Goal: Information Seeking & Learning: Learn about a topic

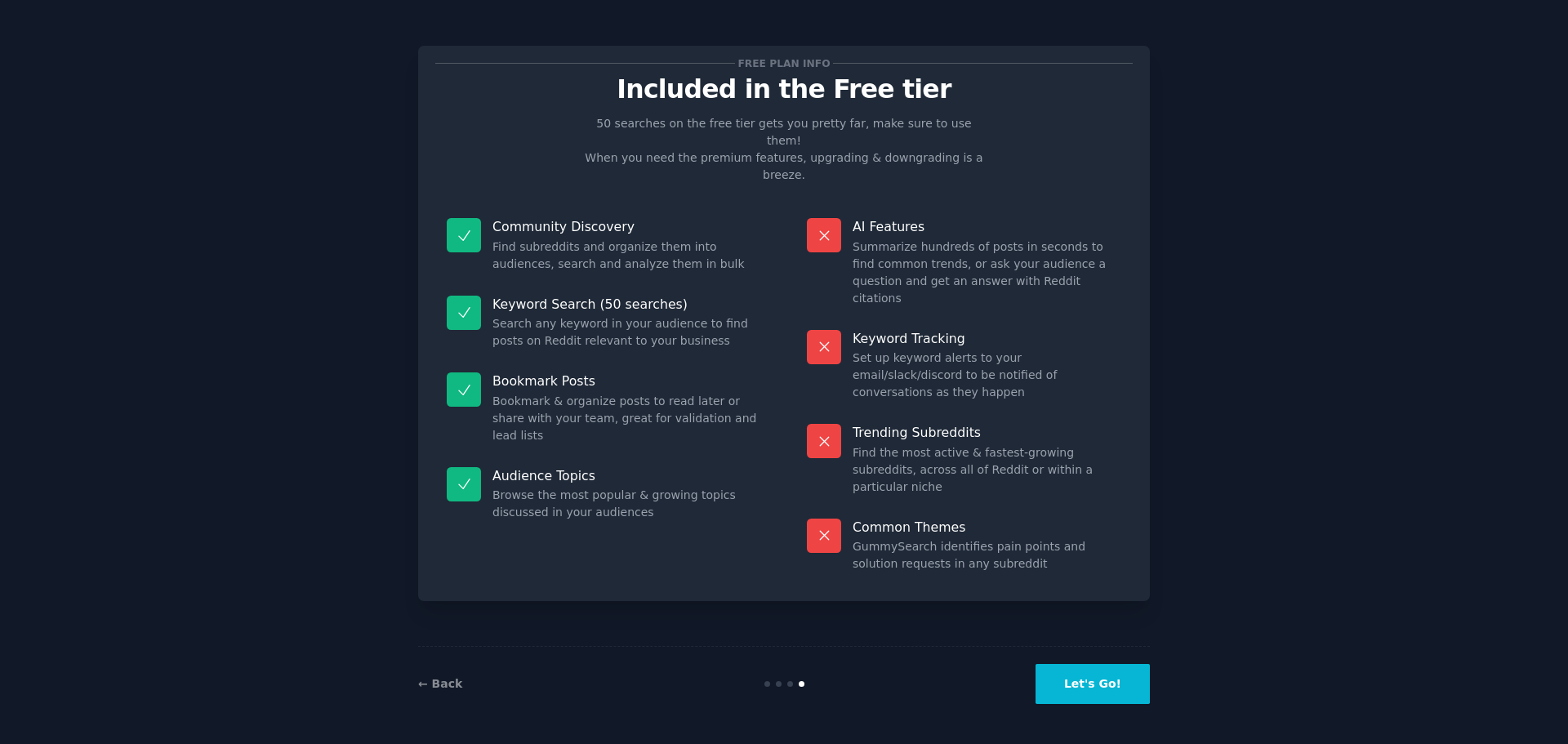
click at [1093, 692] on button "Let's Go!" at bounding box center [1092, 684] width 115 height 40
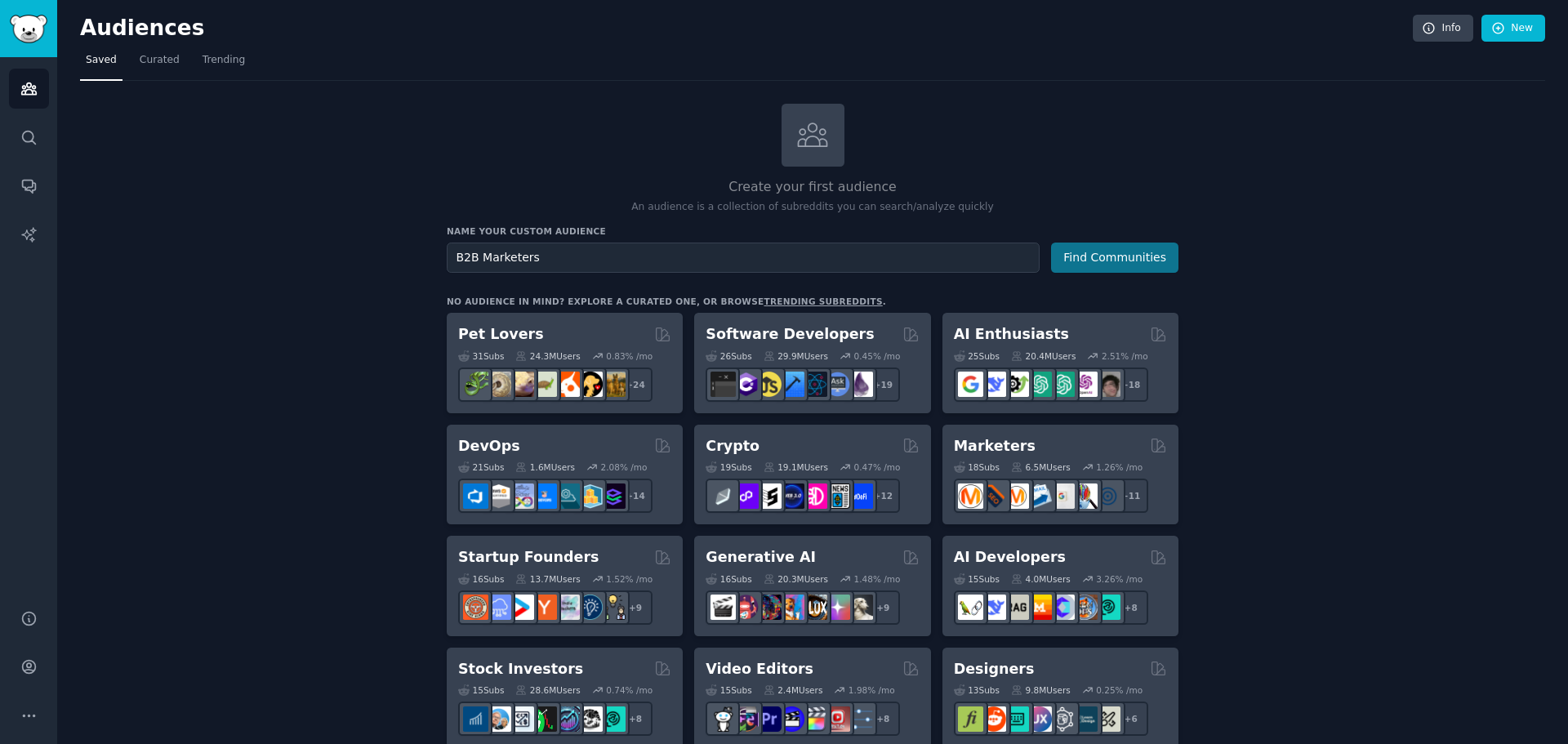
type input "B2B Marketers"
click at [1114, 257] on button "Find Communities" at bounding box center [1115, 258] width 127 height 31
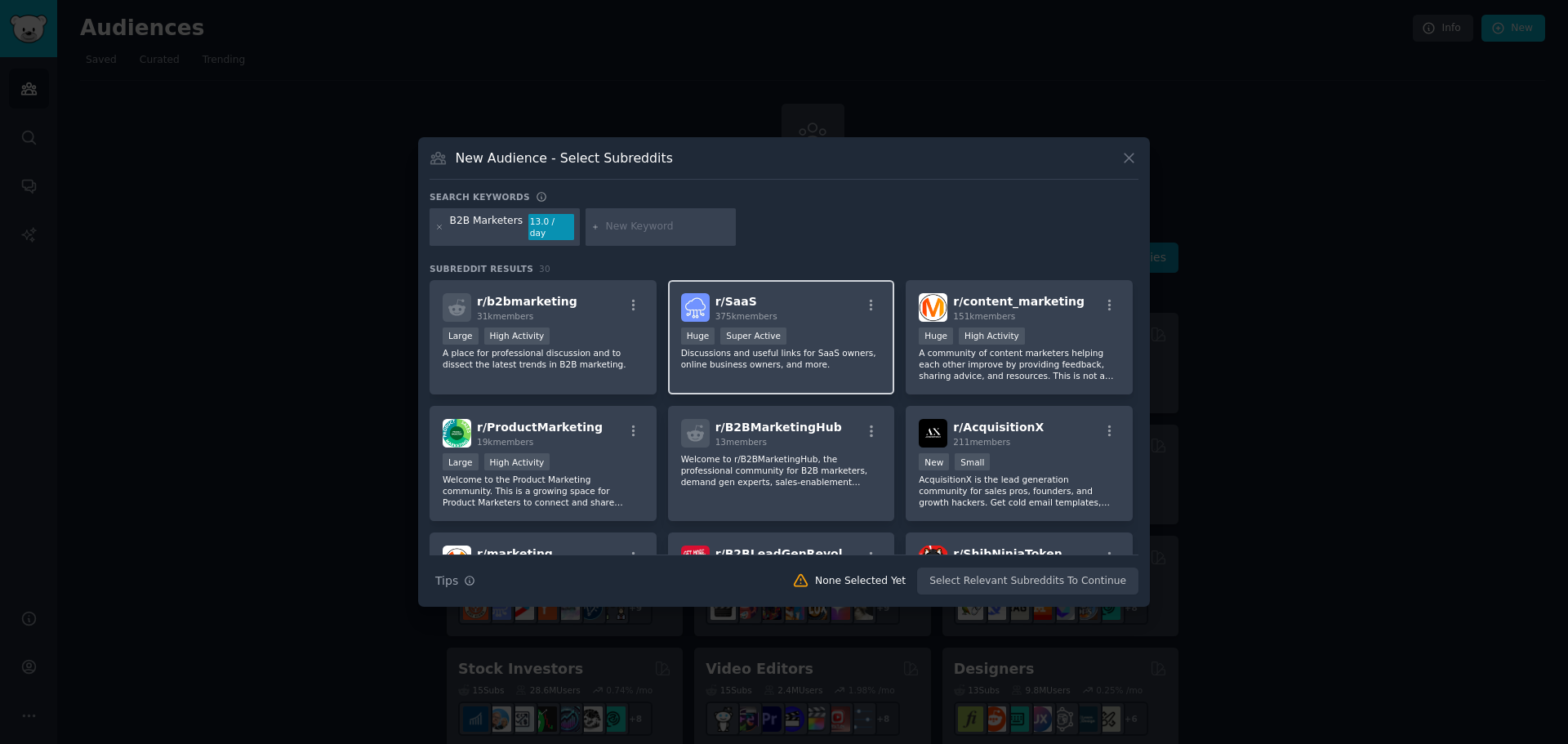
drag, startPoint x: 770, startPoint y: 298, endPoint x: 740, endPoint y: 298, distance: 30.0
click at [740, 298] on span "r/ SaaS" at bounding box center [736, 301] width 42 height 13
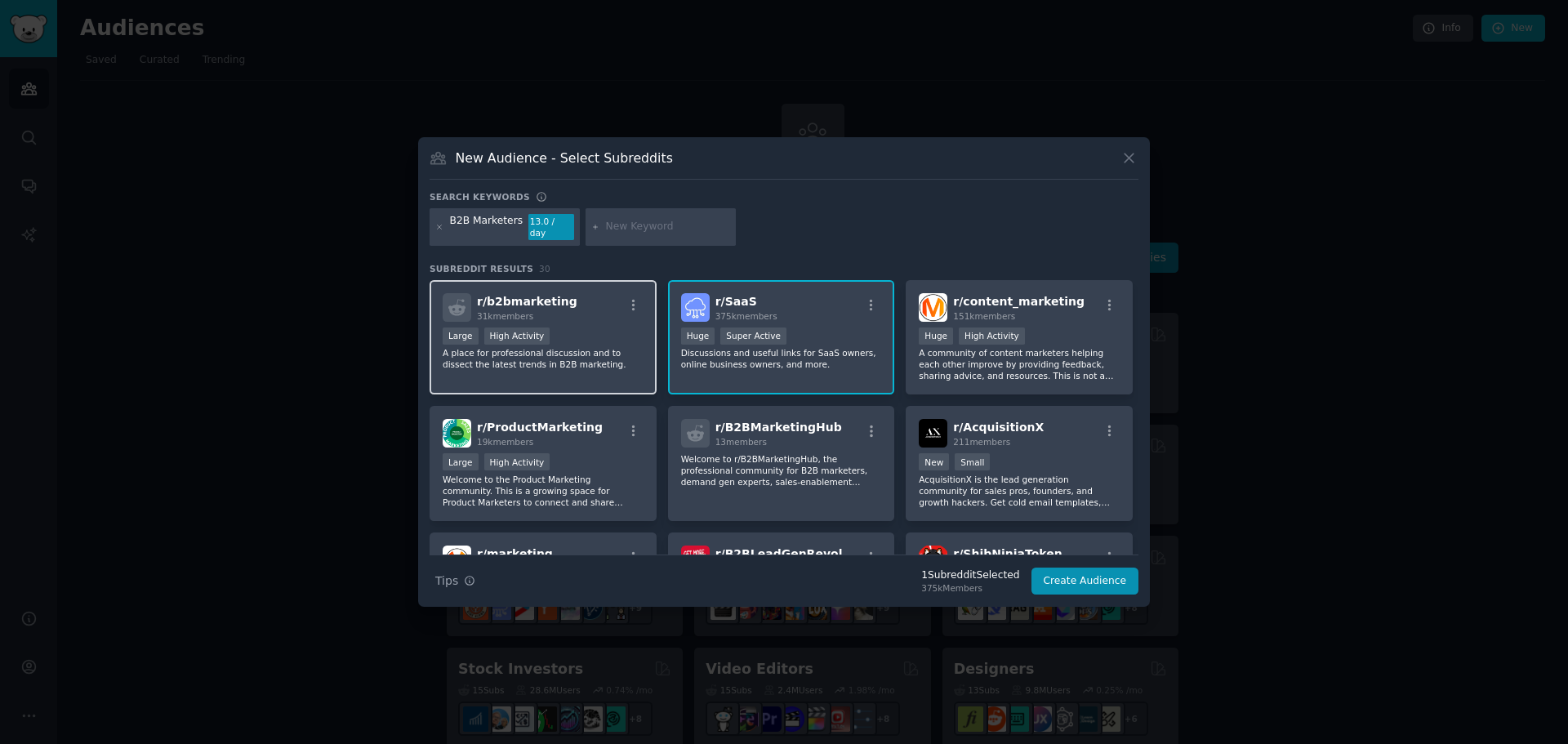
click at [586, 313] on div "r/ b2bmarketing 31k members" at bounding box center [543, 308] width 201 height 29
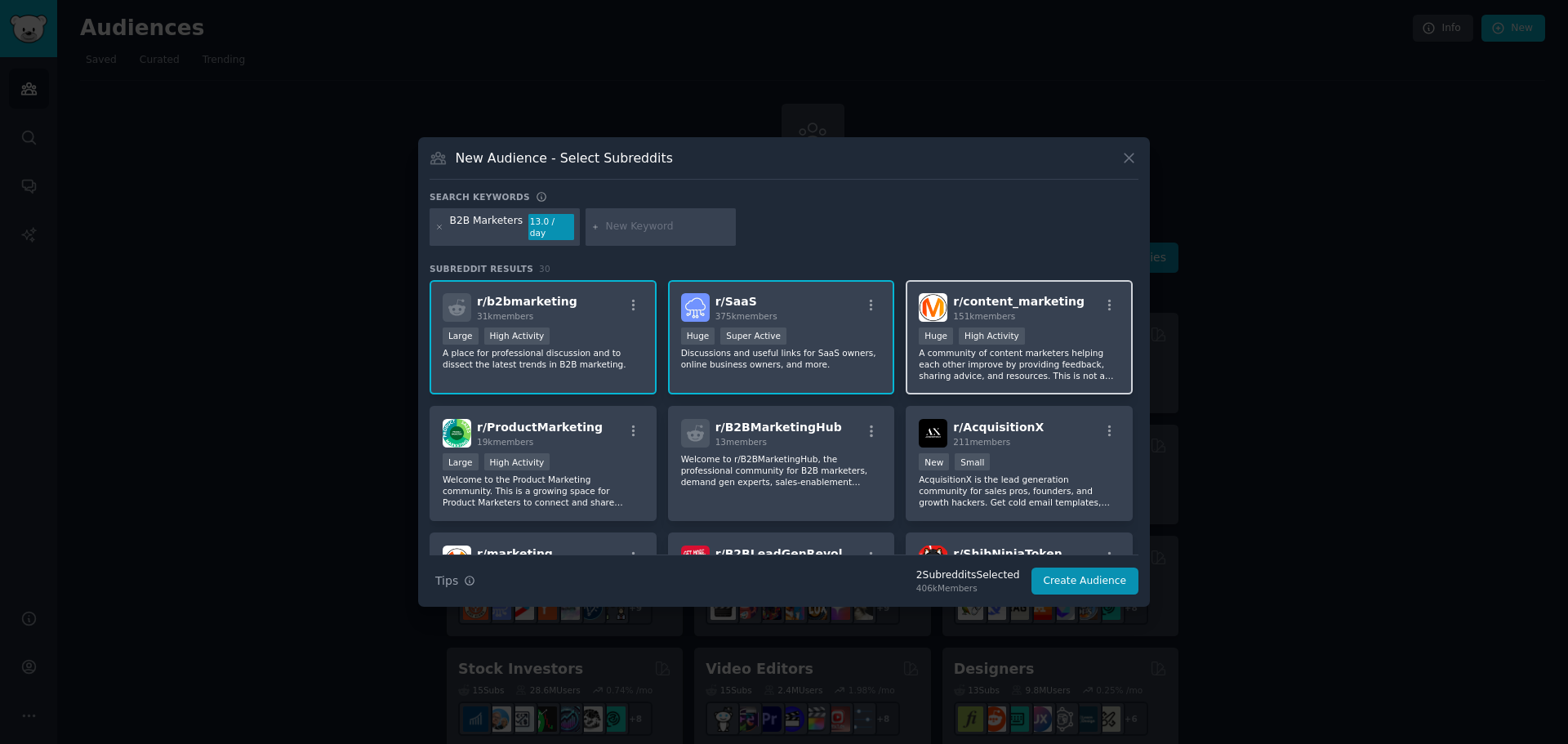
click at [1030, 362] on p "A community of content marketers helping each other improve by providing feedba…" at bounding box center [1019, 364] width 201 height 34
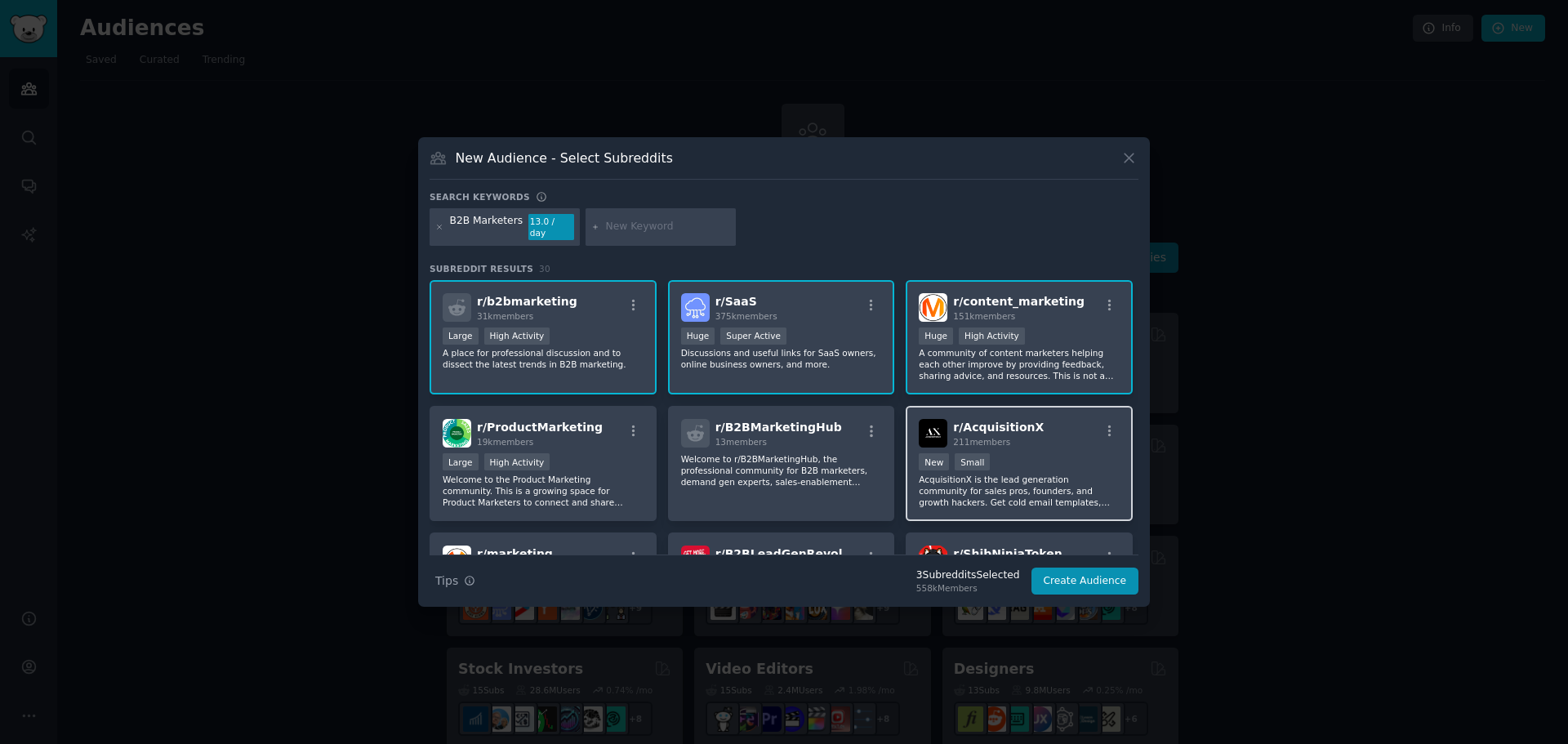
click at [1007, 498] on p "AcquisitionX is the lead generation community for sales pros, founders, and gro…" at bounding box center [1019, 491] width 201 height 34
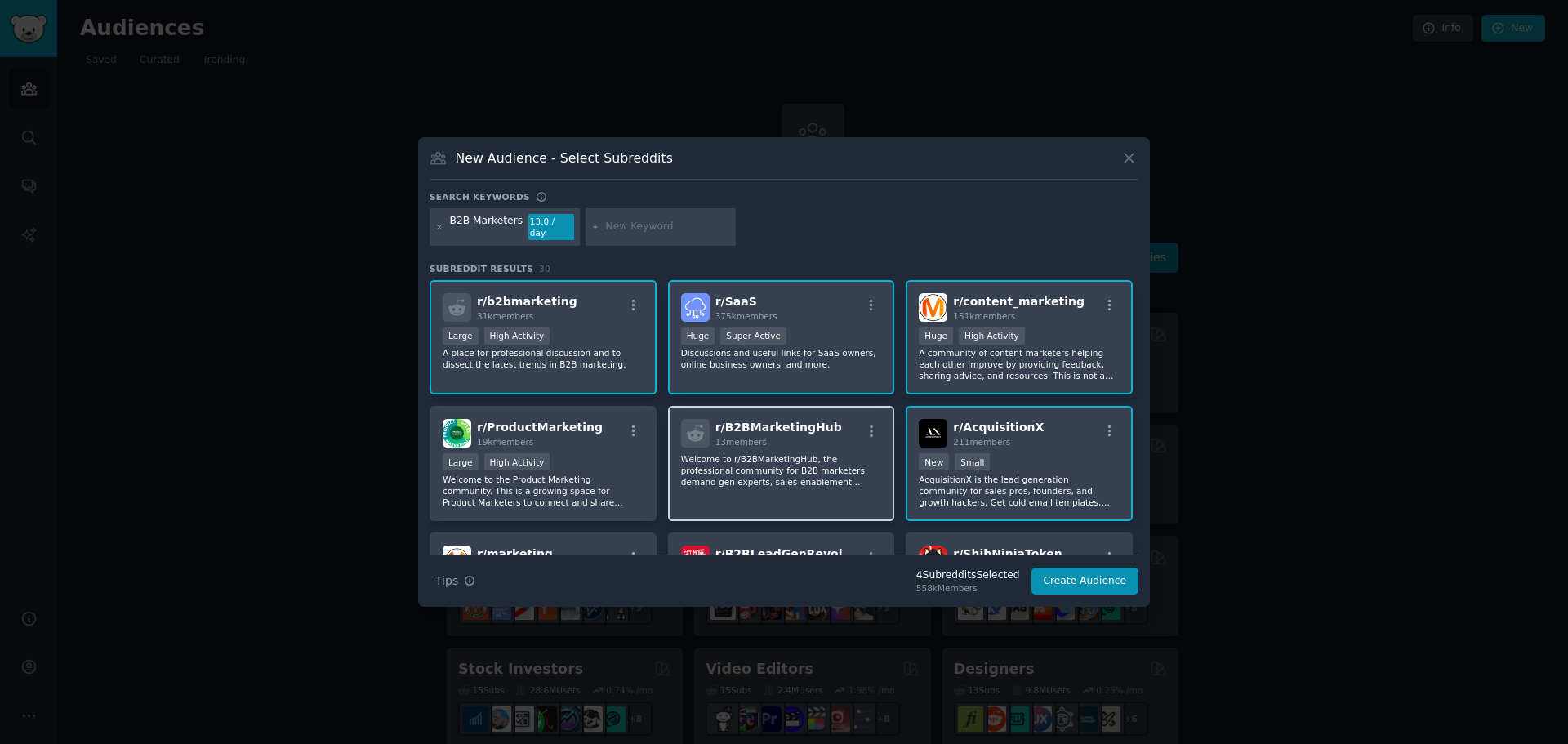
click at [773, 469] on p "Welcome to r/B2BMarketingHub, the professional community for B2B marketers, dem…" at bounding box center [781, 470] width 201 height 34
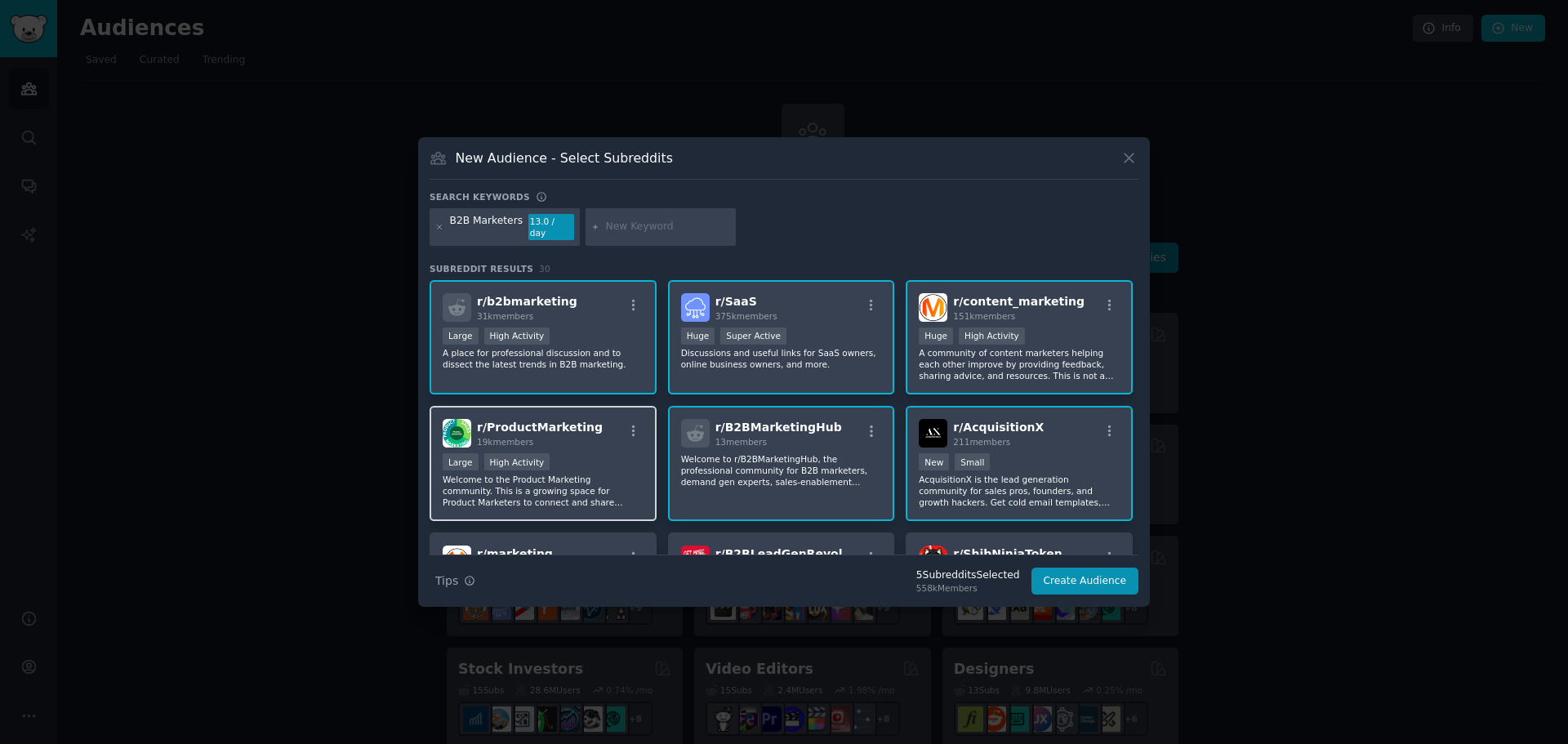
click at [583, 476] on p "Welcome to the Product Marketing community. This is a growing space for Product…" at bounding box center [543, 491] width 201 height 34
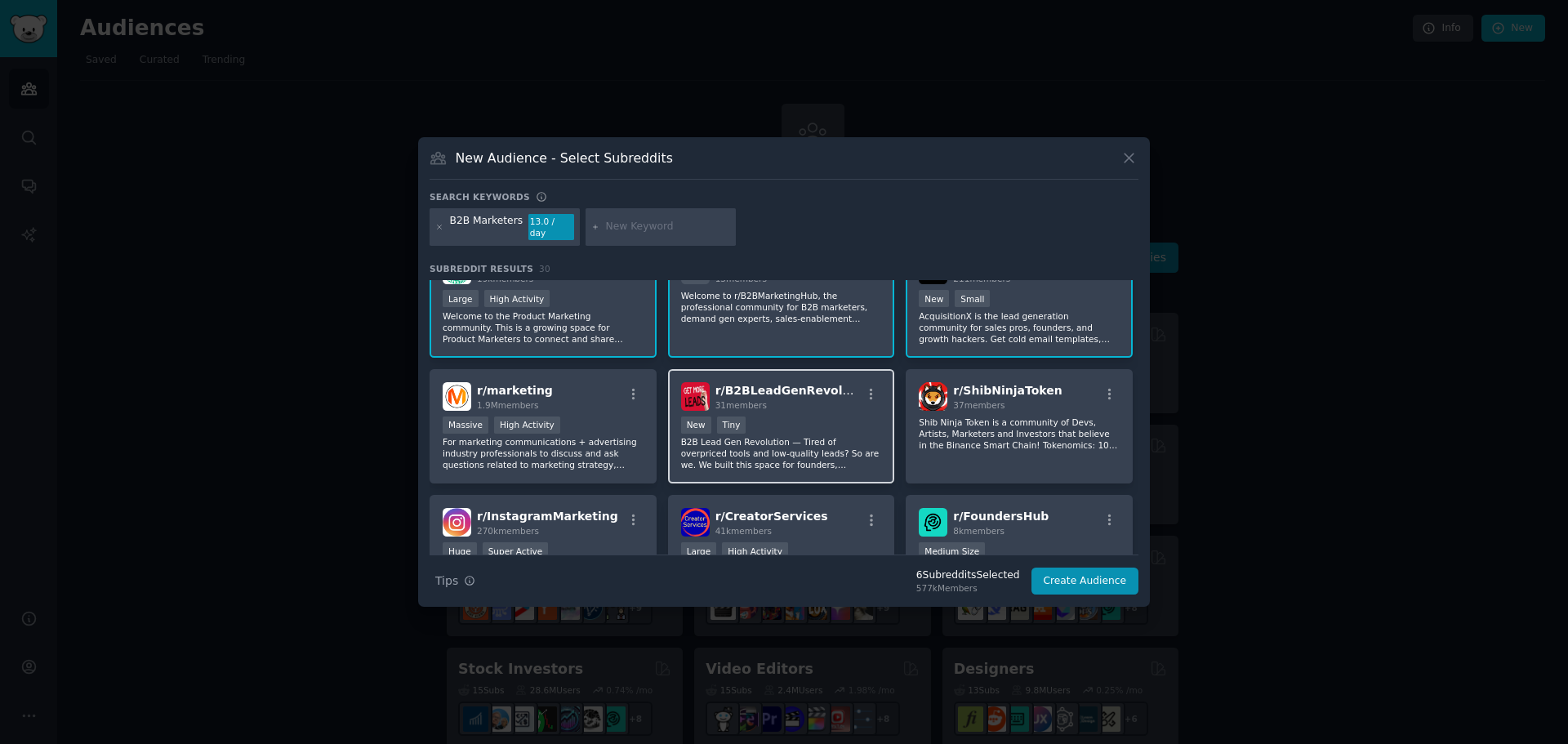
click at [772, 428] on div "New Tiny" at bounding box center [781, 427] width 201 height 20
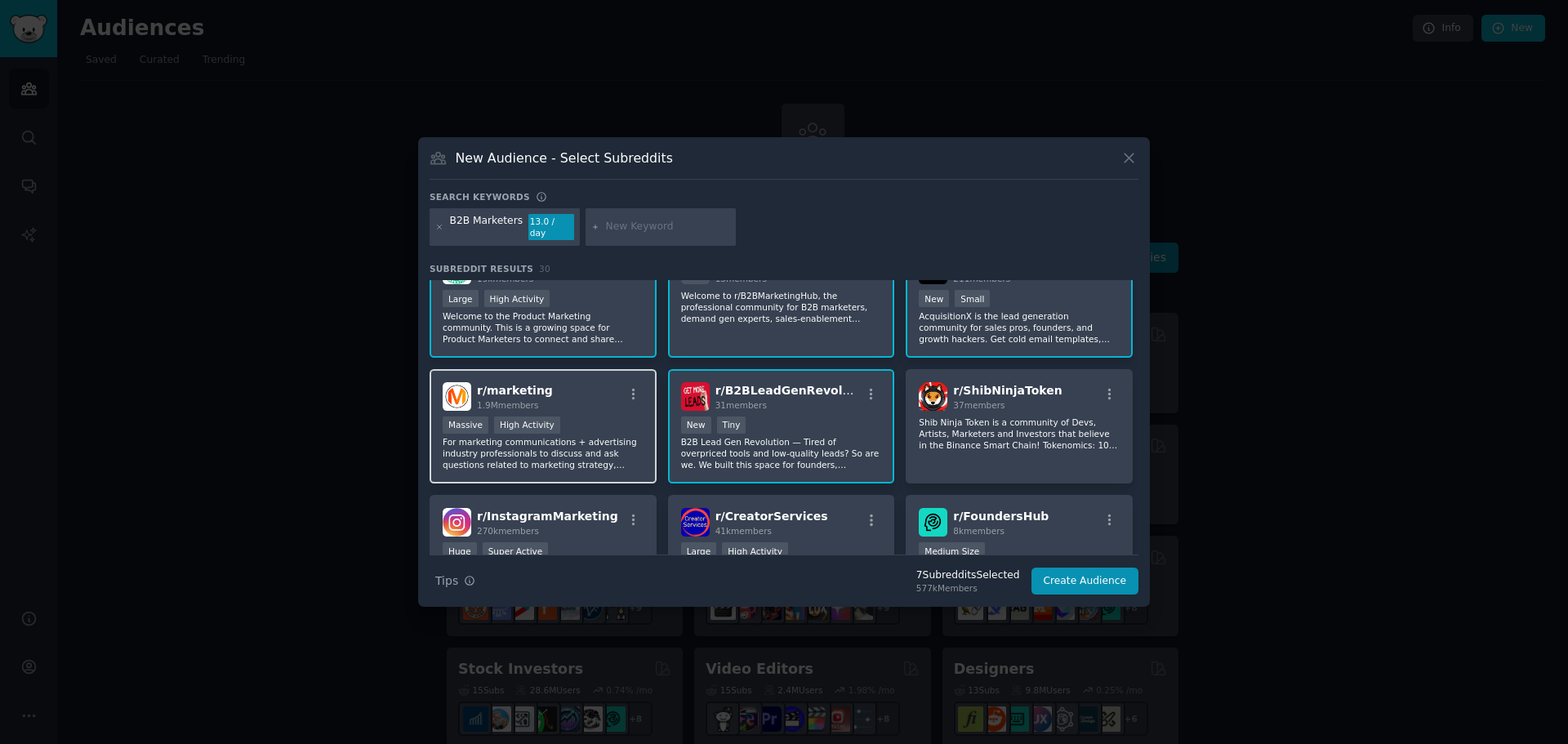
click at [619, 450] on p "For marketing communications + advertising industry professionals to discuss an…" at bounding box center [543, 453] width 201 height 34
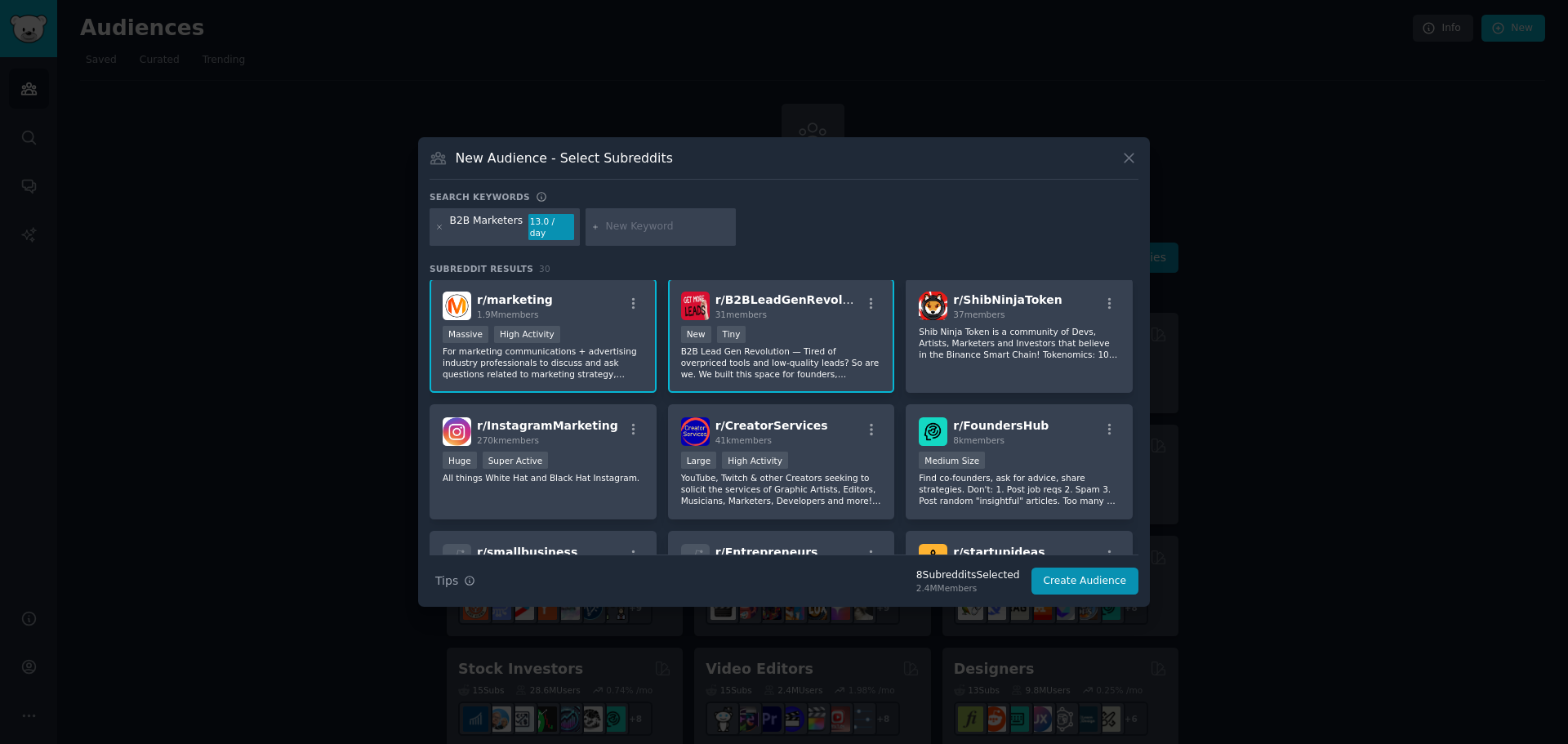
scroll to position [327, 0]
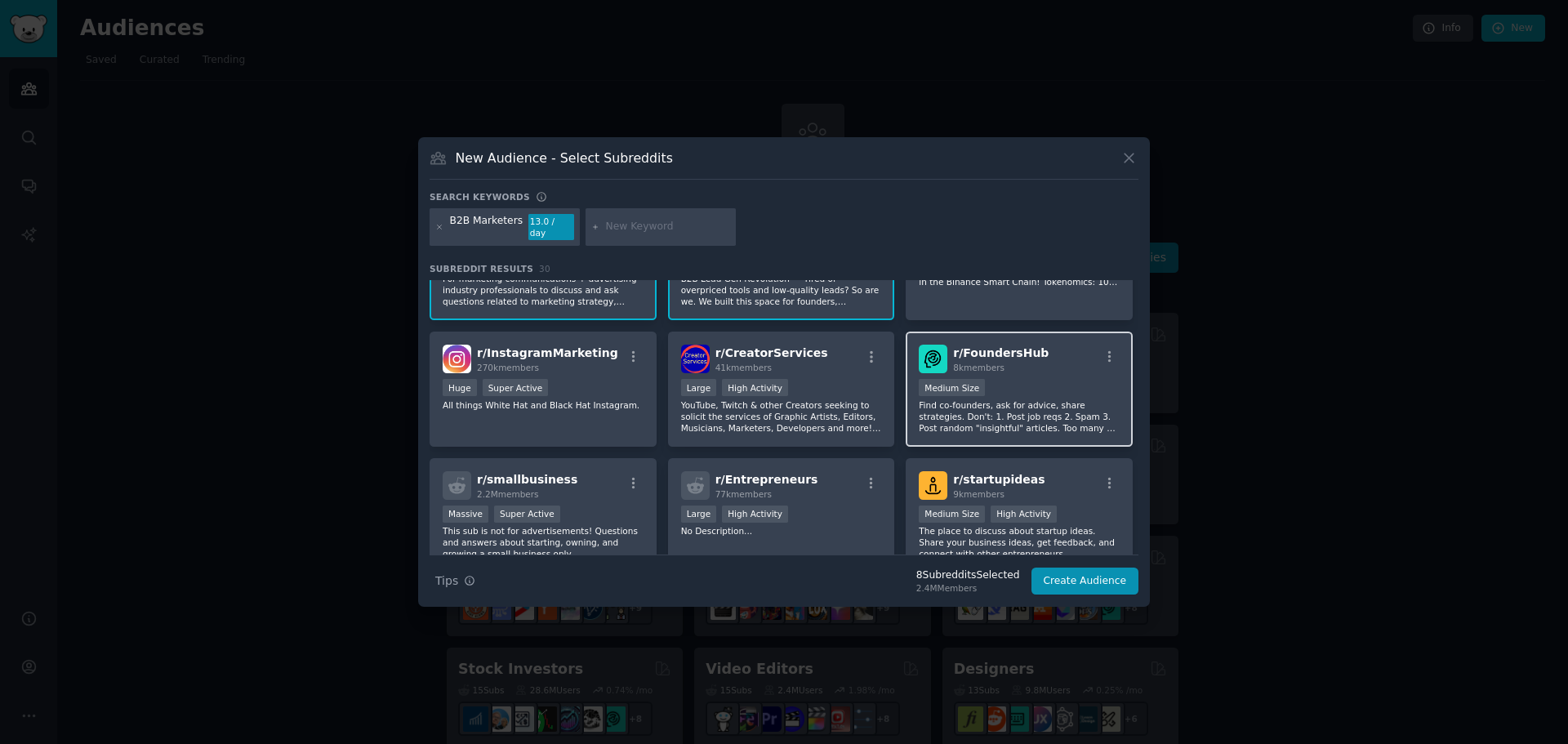
click at [1004, 414] on p "Find co-founders, ask for advice, share strategies. Don't: 1. Post job reqs 2. …" at bounding box center [1019, 417] width 201 height 34
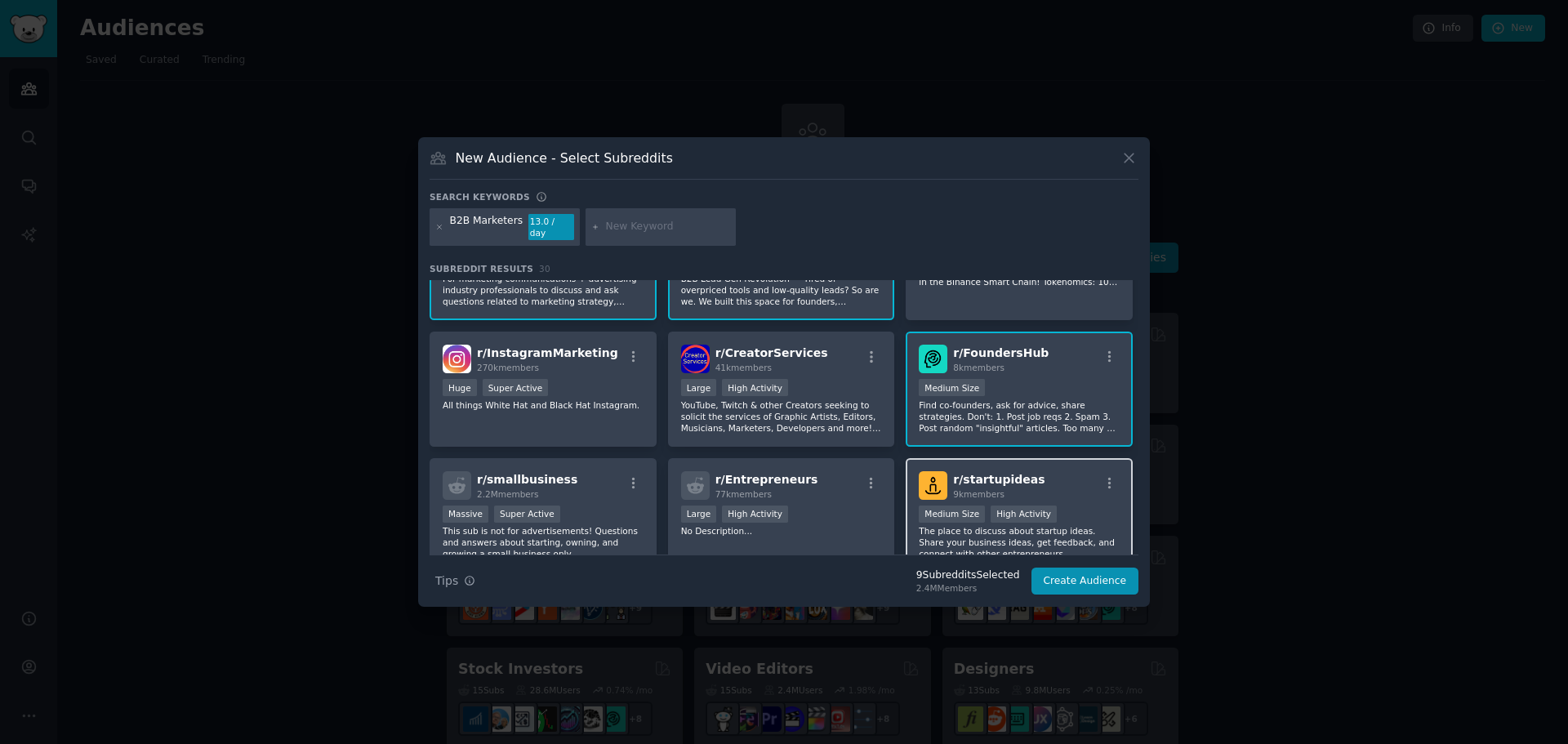
scroll to position [491, 0]
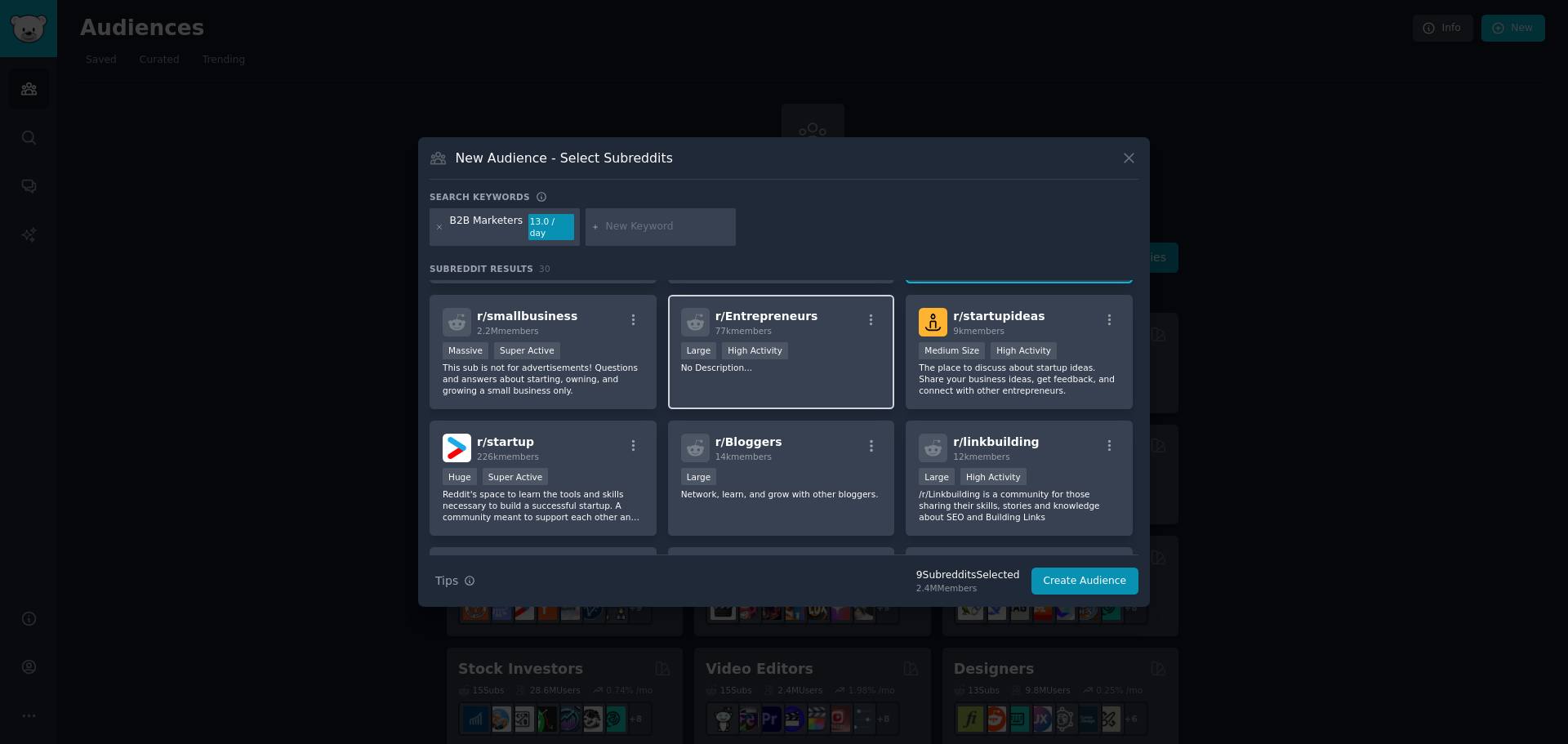
click at [711, 364] on p "No Description..." at bounding box center [781, 367] width 201 height 11
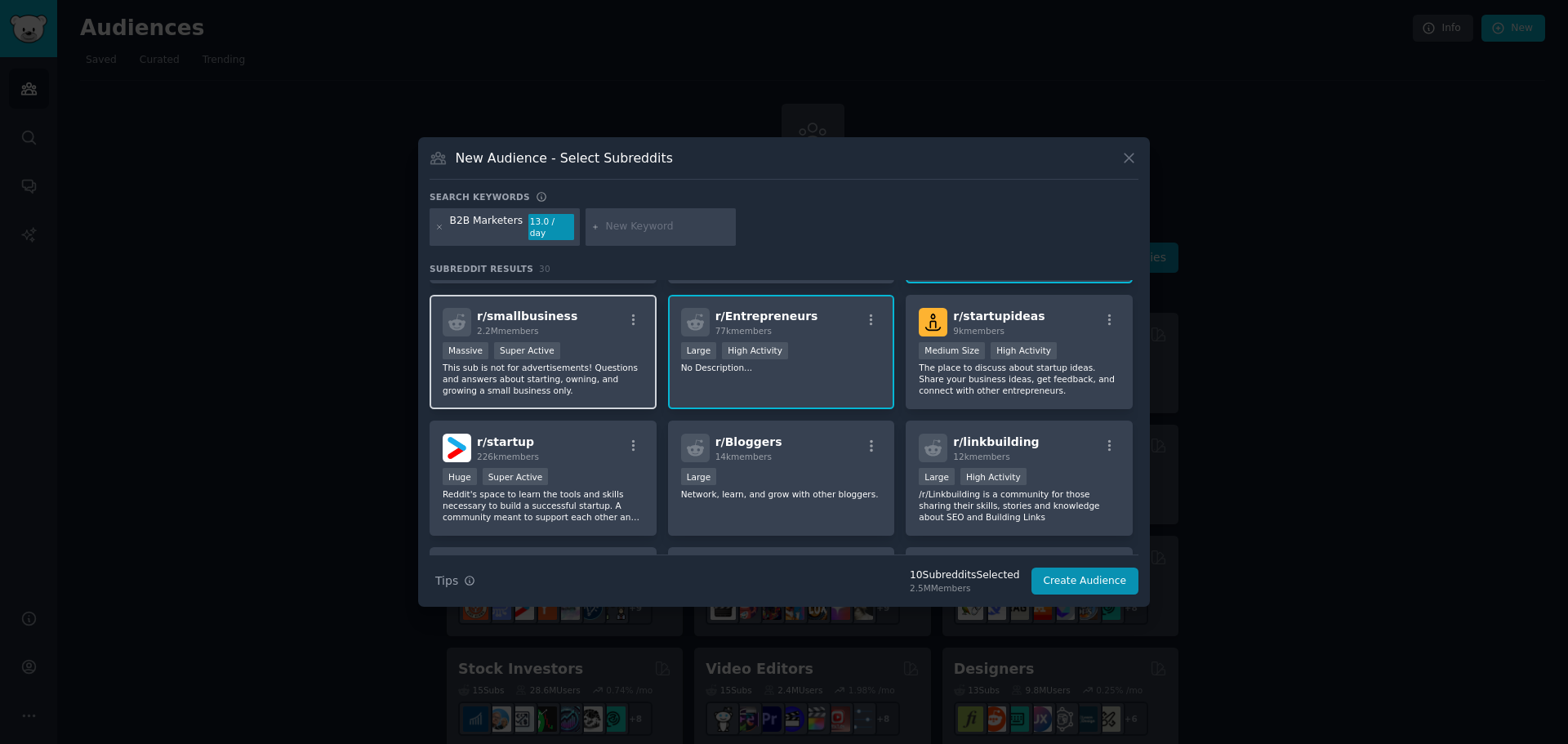
click at [565, 384] on p "This sub is not for advertisements! Questions and answers about starting, ownin…" at bounding box center [543, 379] width 201 height 34
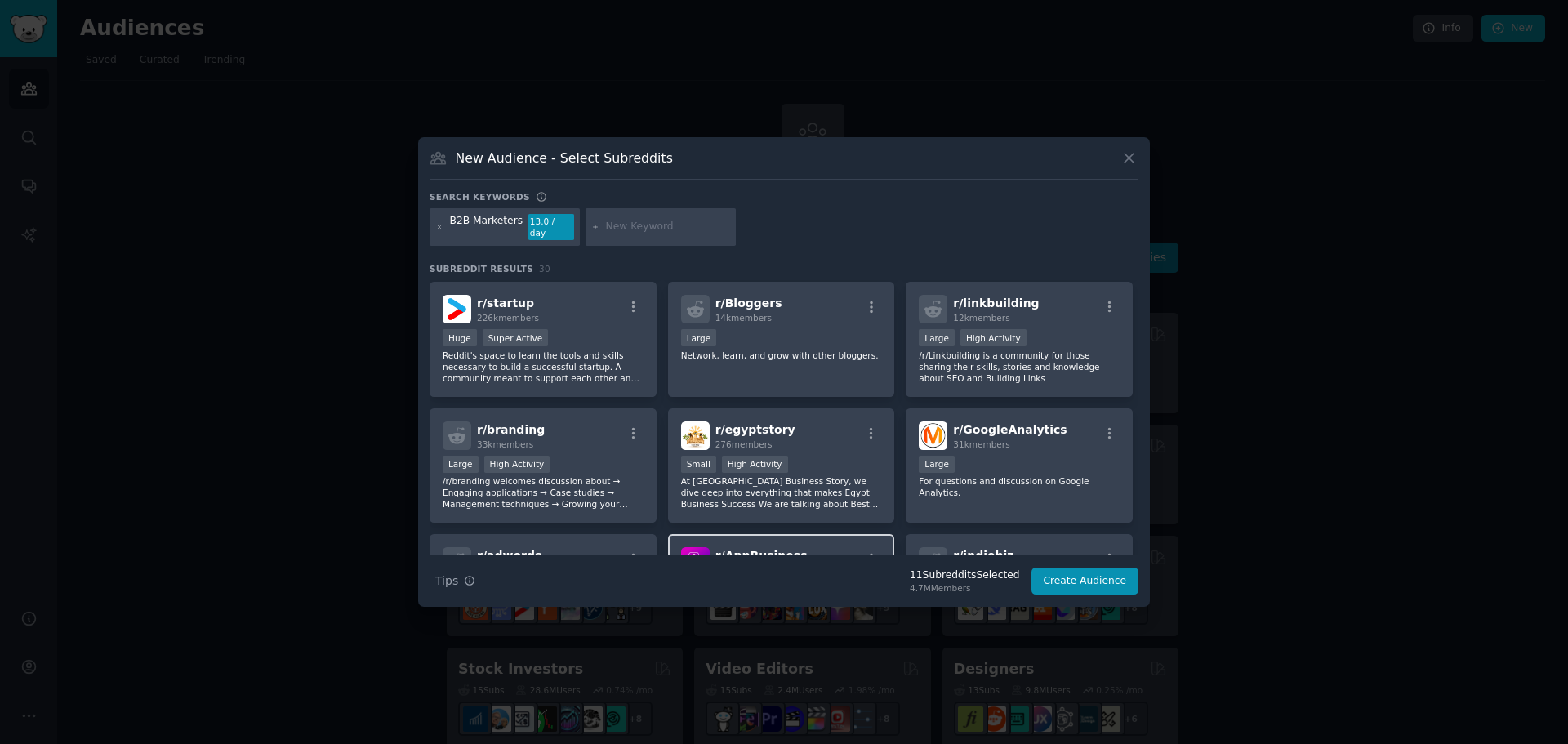
scroll to position [466, 0]
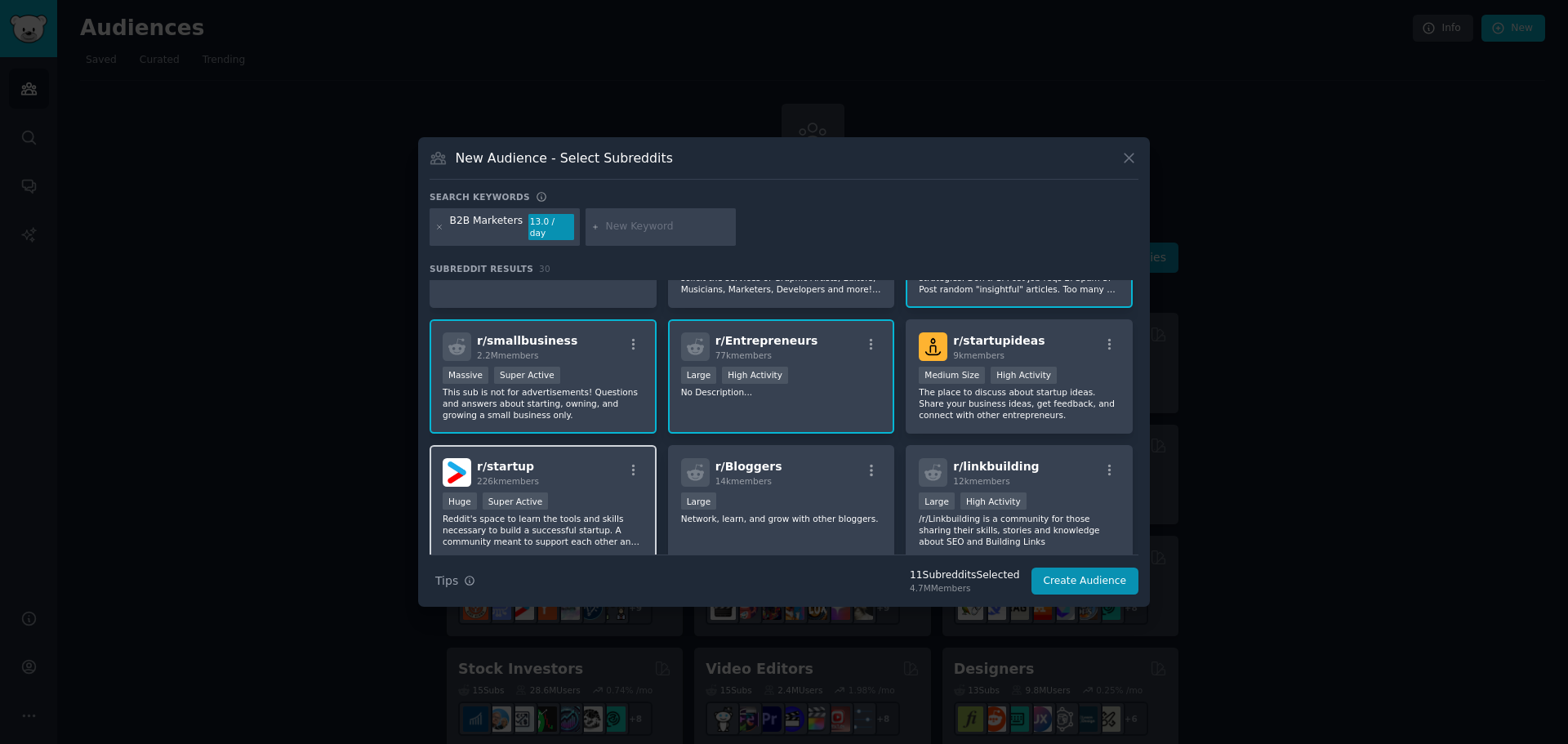
click at [595, 486] on div "r/ startup 226k members Huge Super Active Reddit's space to learn the tools and…" at bounding box center [542, 503] width 227 height 115
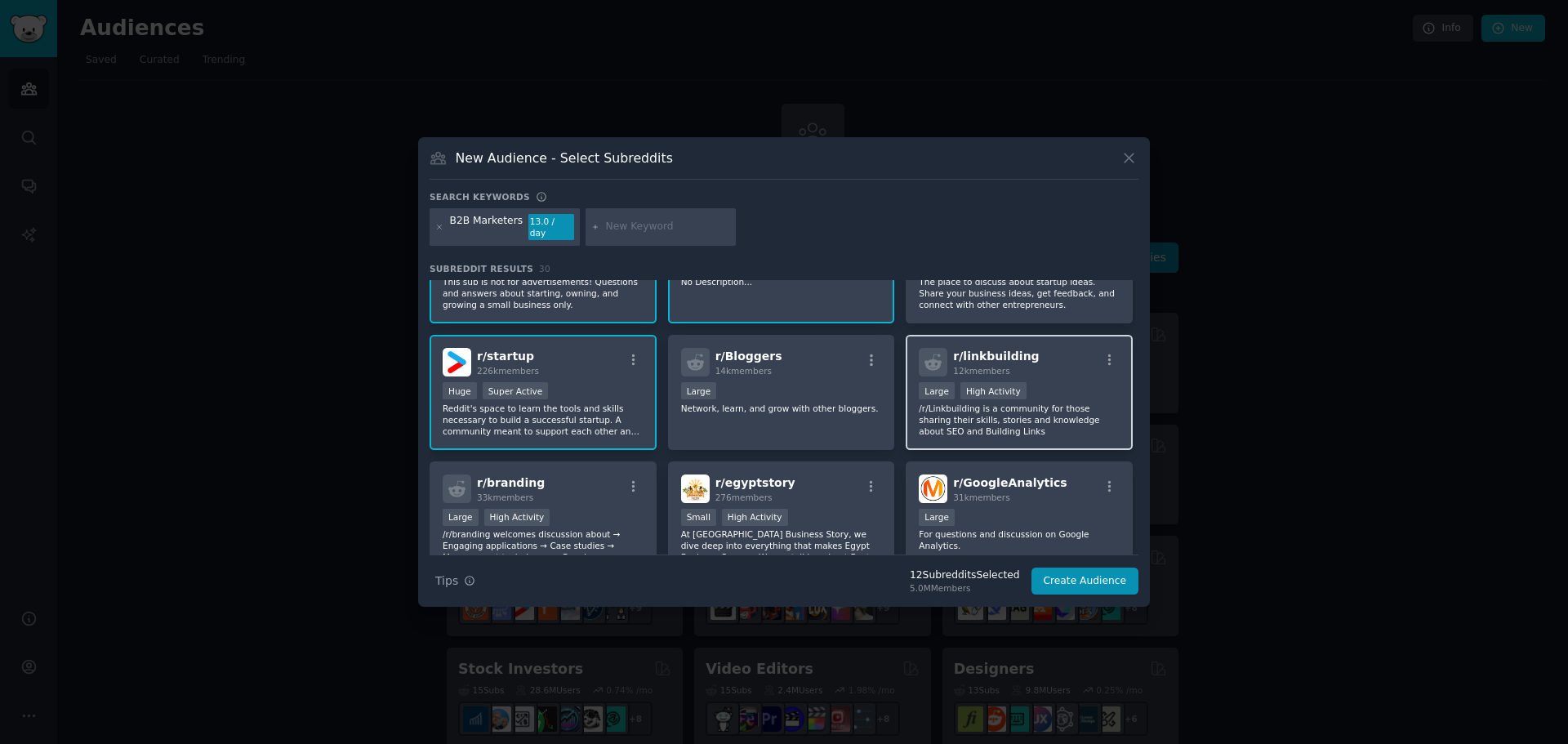
scroll to position [629, 0]
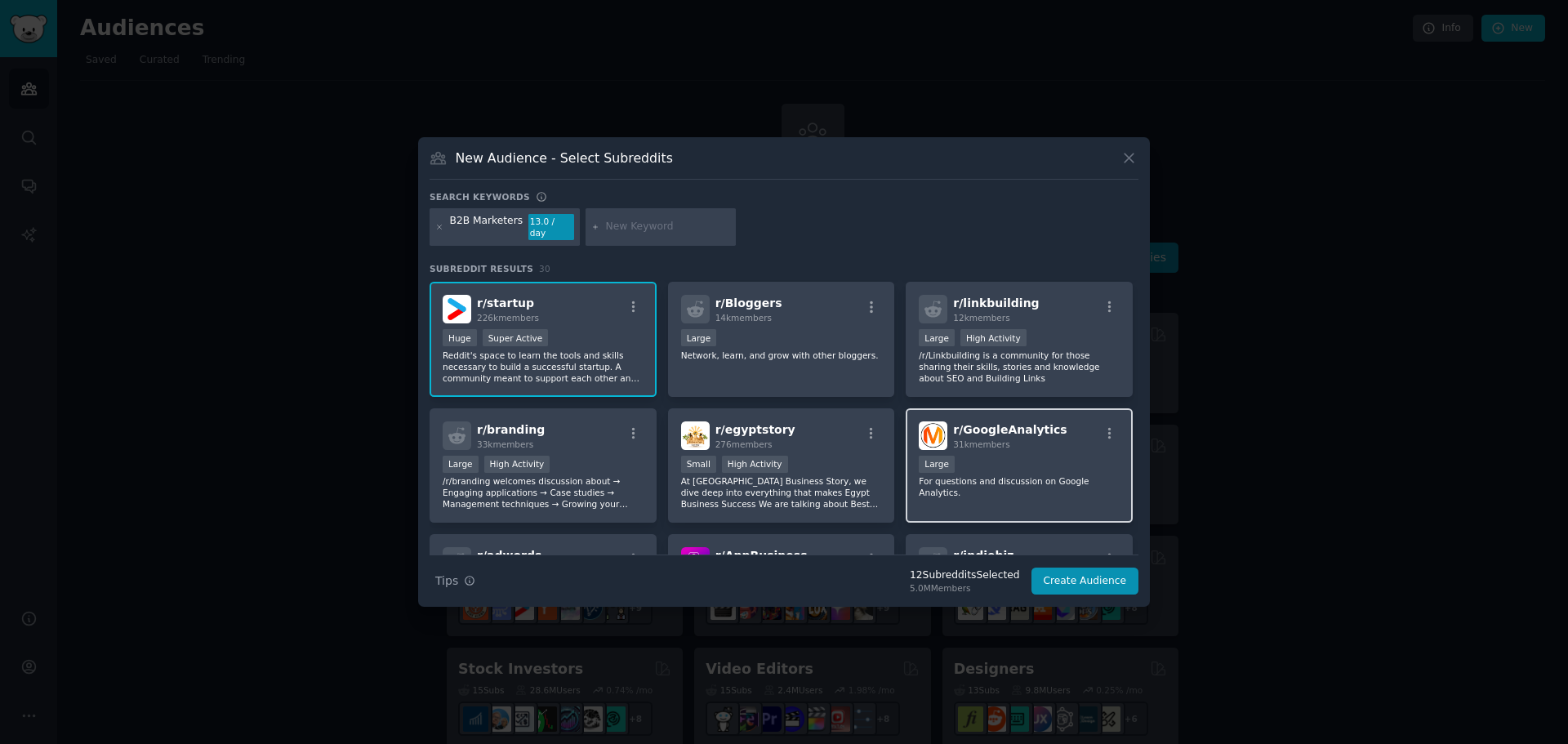
click at [993, 480] on p "For questions and discussion on Google Analytics." at bounding box center [1019, 486] width 201 height 23
click at [992, 456] on div "10,000 - 100,000 members Large" at bounding box center [1019, 466] width 201 height 20
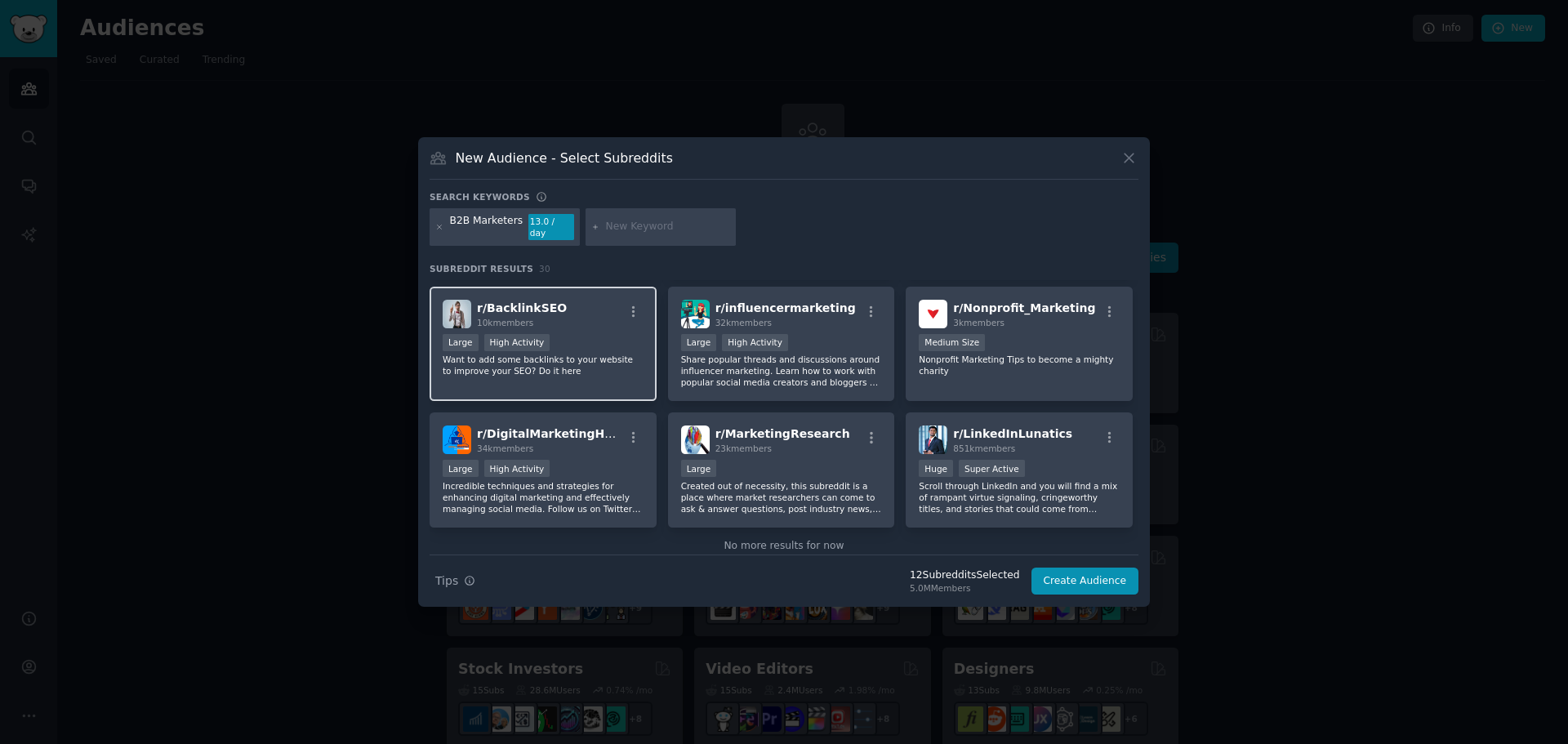
scroll to position [1033, 0]
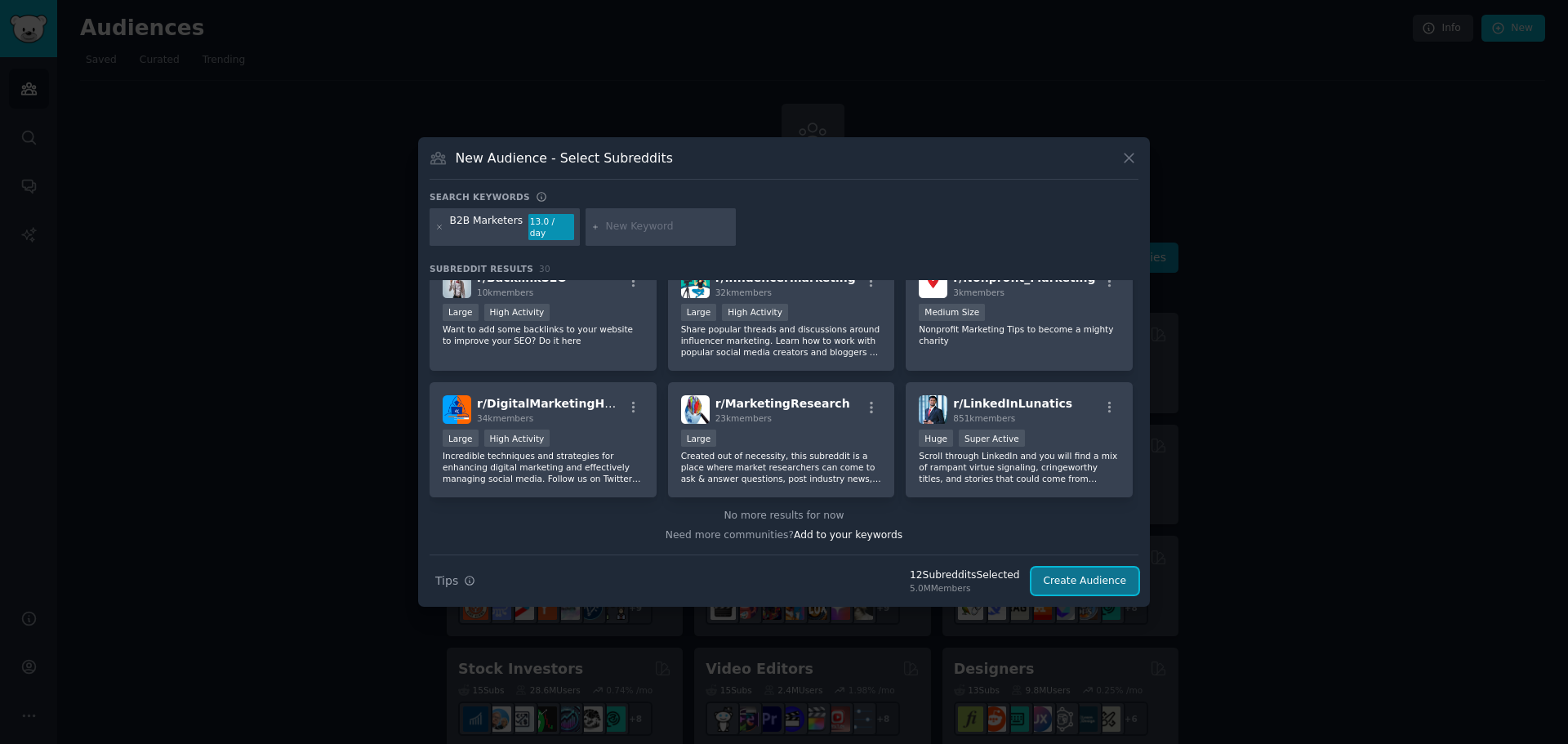
click at [1090, 575] on button "Create Audience" at bounding box center [1085, 582] width 108 height 28
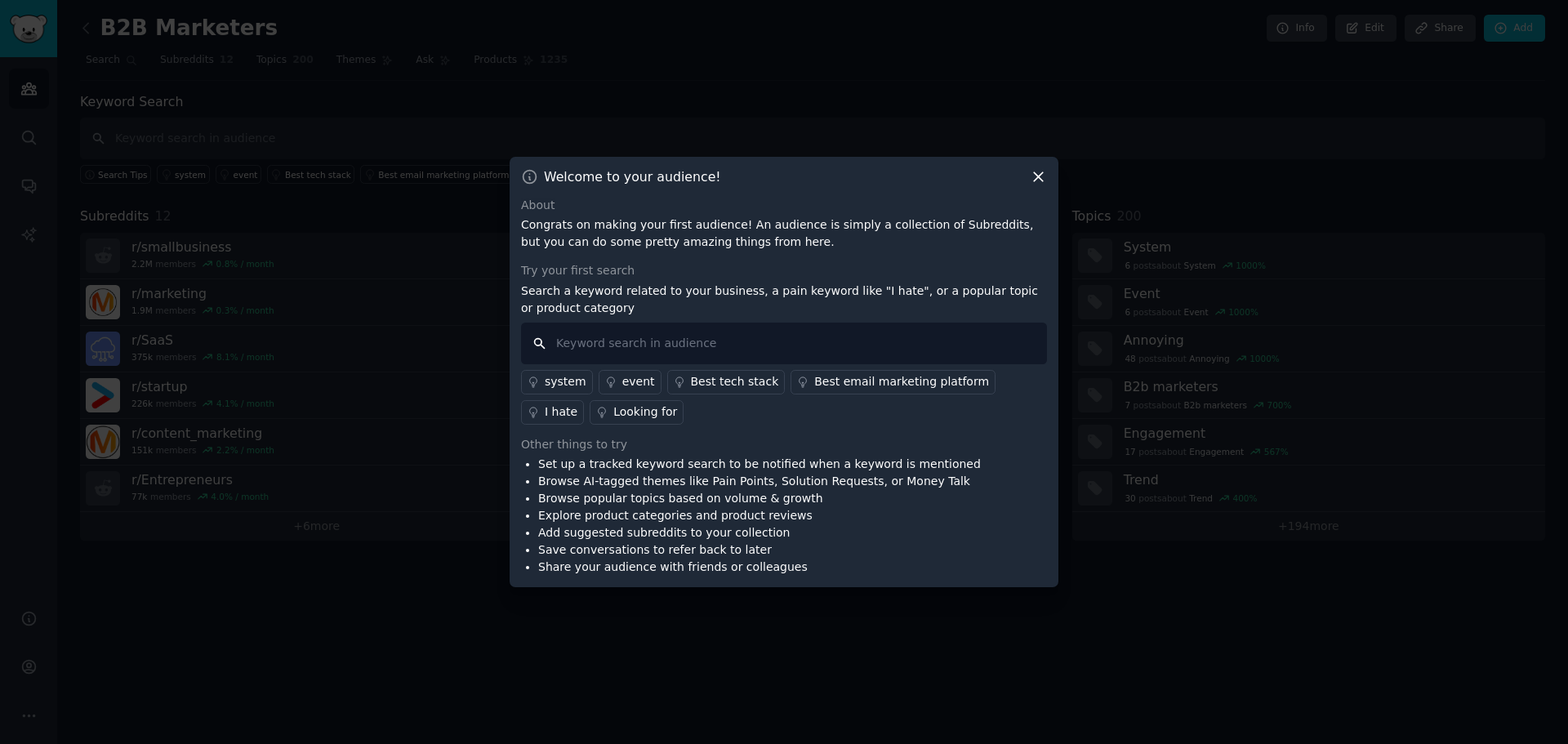
click at [911, 351] on input "text" at bounding box center [784, 344] width 526 height 42
type input "i hate"
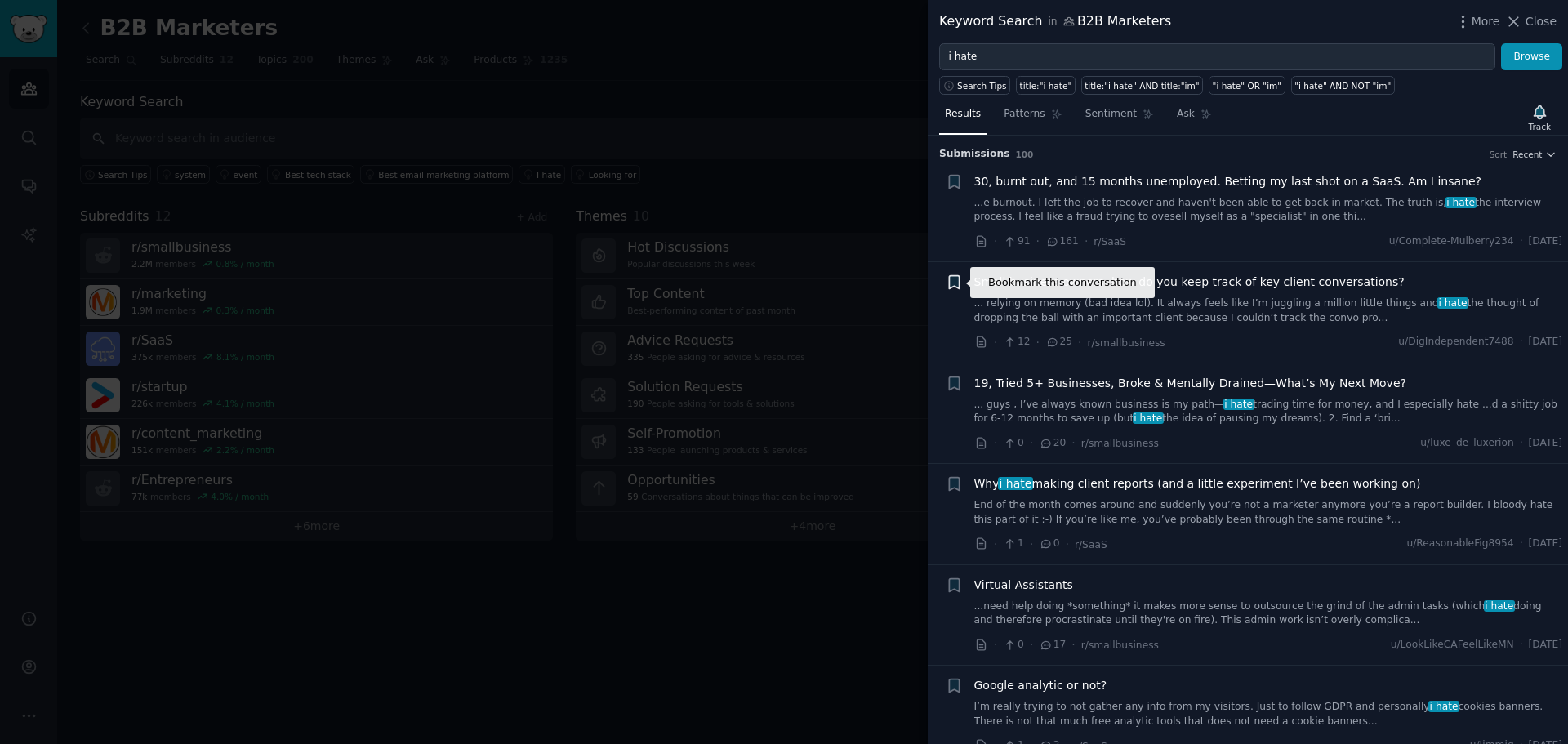
click at [959, 282] on icon "button" at bounding box center [954, 282] width 10 height 13
type input "Tracking Client Conversations"
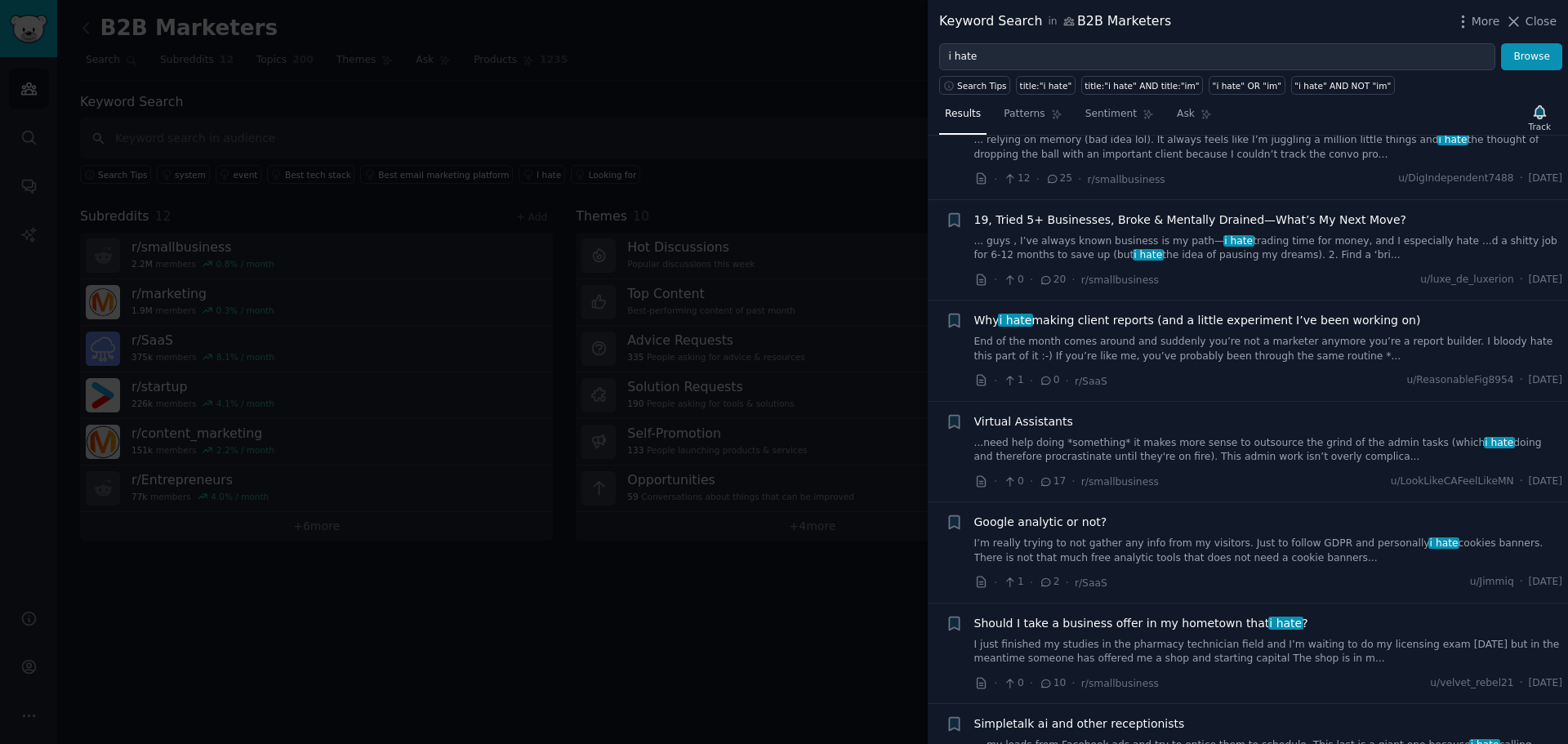
scroll to position [327, 0]
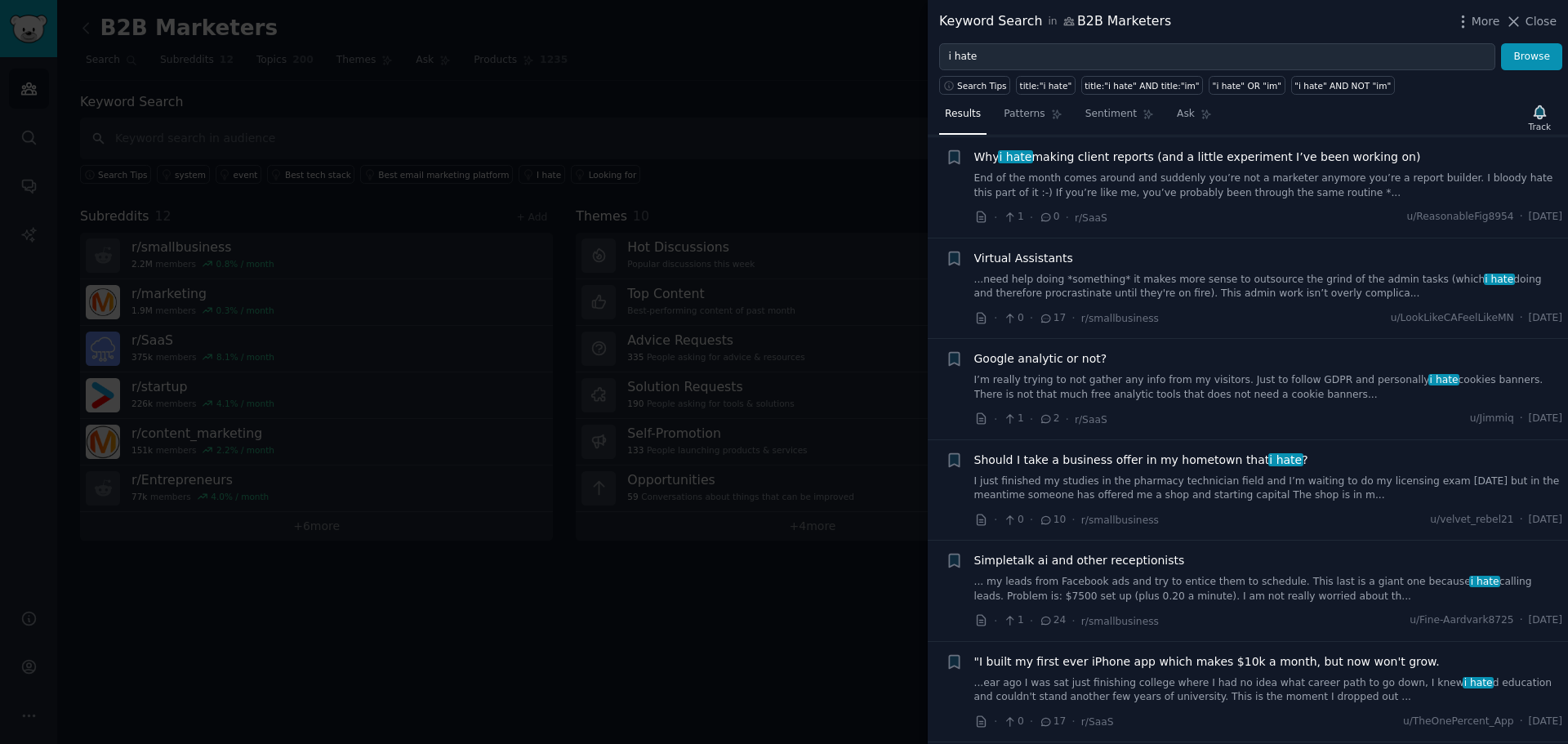
click at [1243, 280] on link "...need help doing *something* it makes more sense to outsource the grind of th…" at bounding box center [1268, 287] width 589 height 29
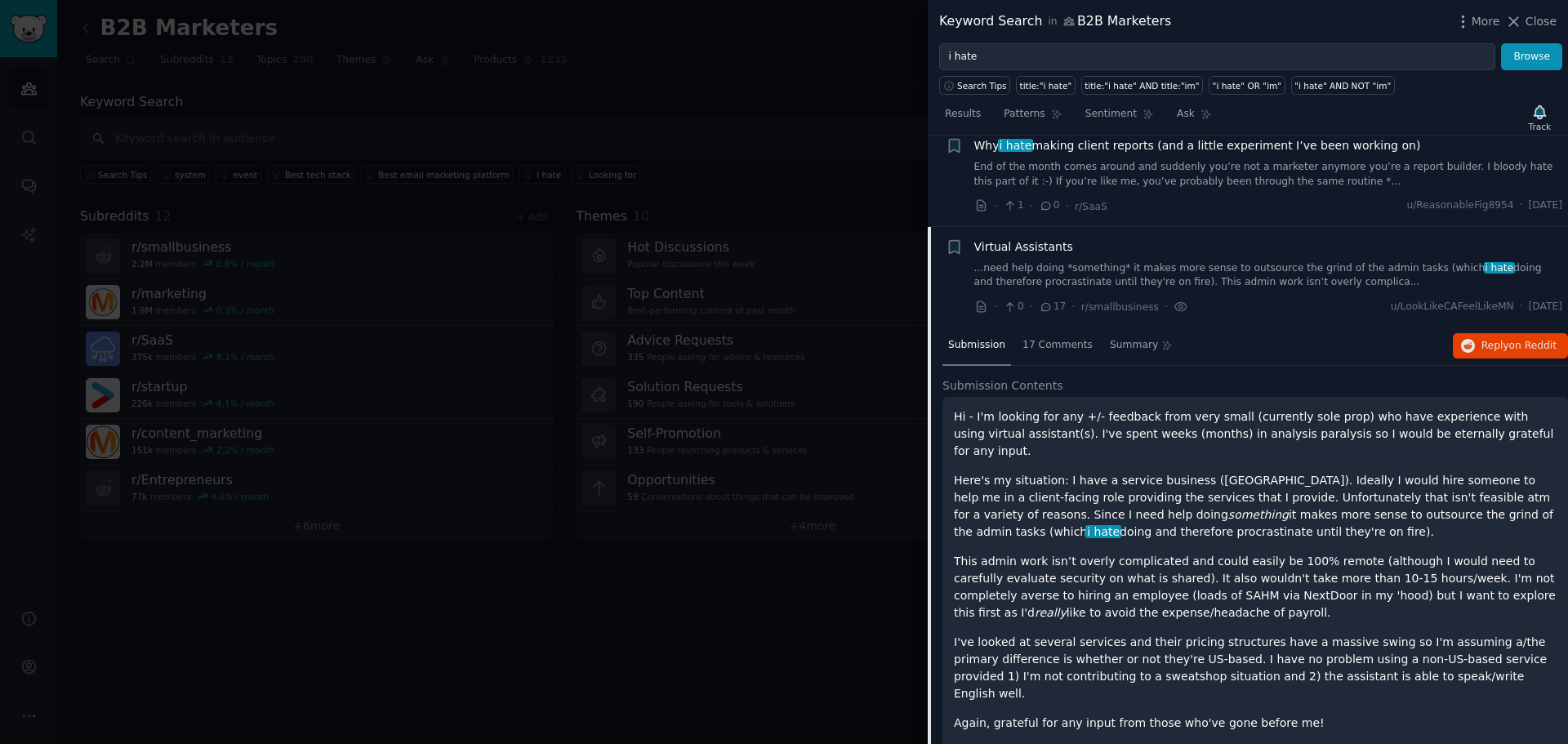
scroll to position [266, 0]
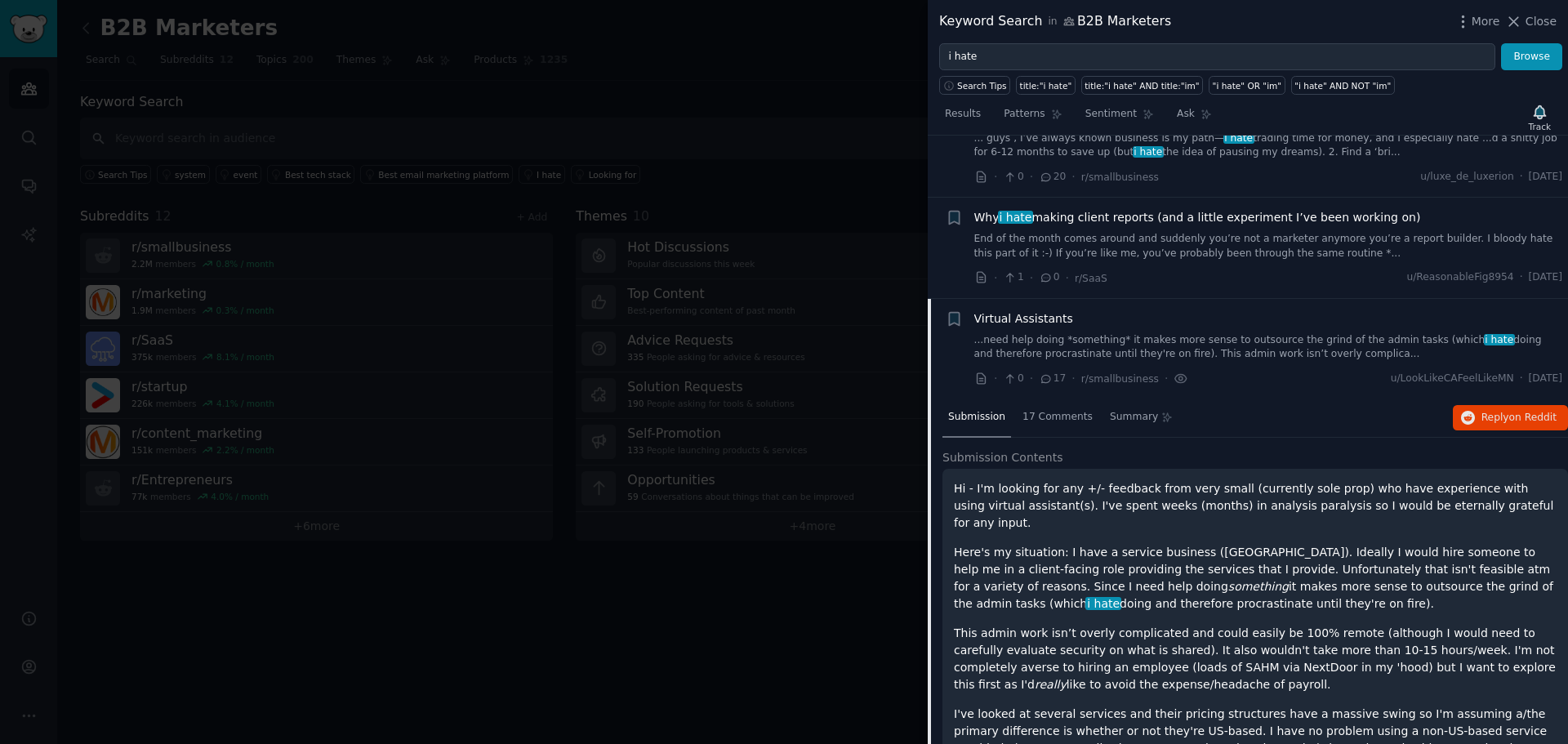
click at [1152, 352] on link "...need help doing *something* it makes more sense to outsource the grind of th…" at bounding box center [1268, 348] width 589 height 29
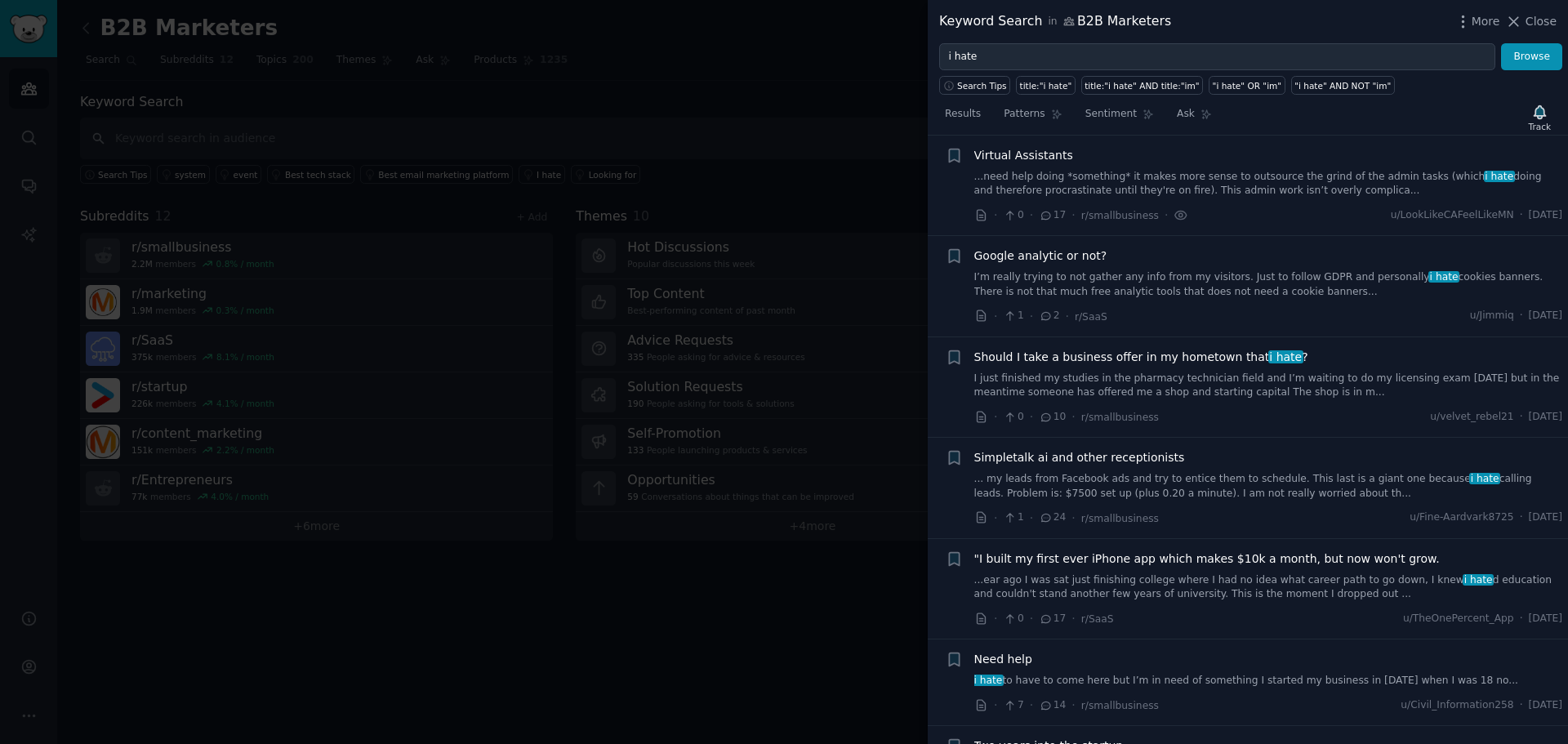
scroll to position [593, 0]
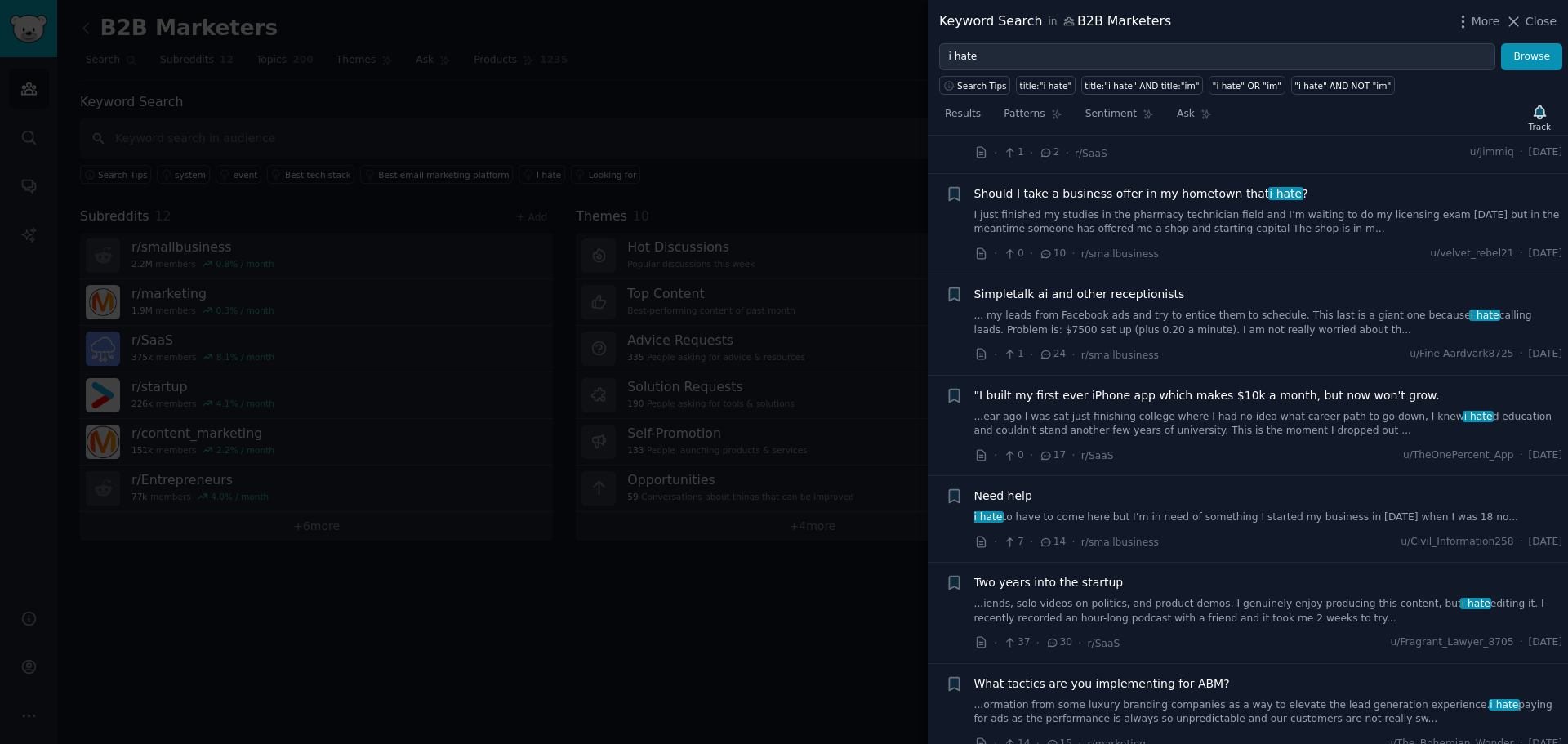
click at [1253, 304] on div "Simpletalk ai and other receptionists ... my leads from Facebook ads and try to…" at bounding box center [1268, 311] width 589 height 52
click at [1277, 312] on link "... my leads from Facebook ads and try to entice them to schedule. This last is…" at bounding box center [1268, 323] width 589 height 29
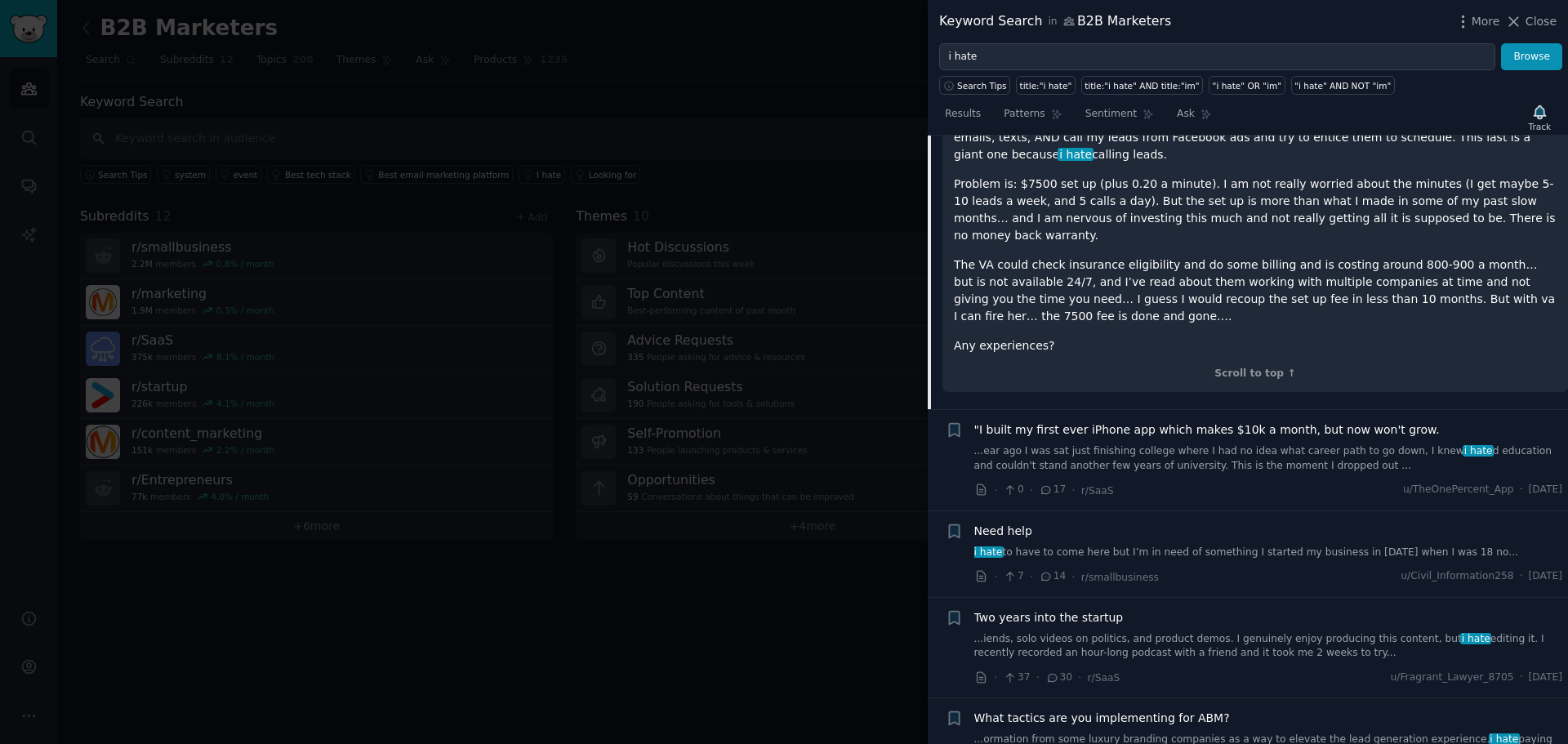
scroll to position [1059, 0]
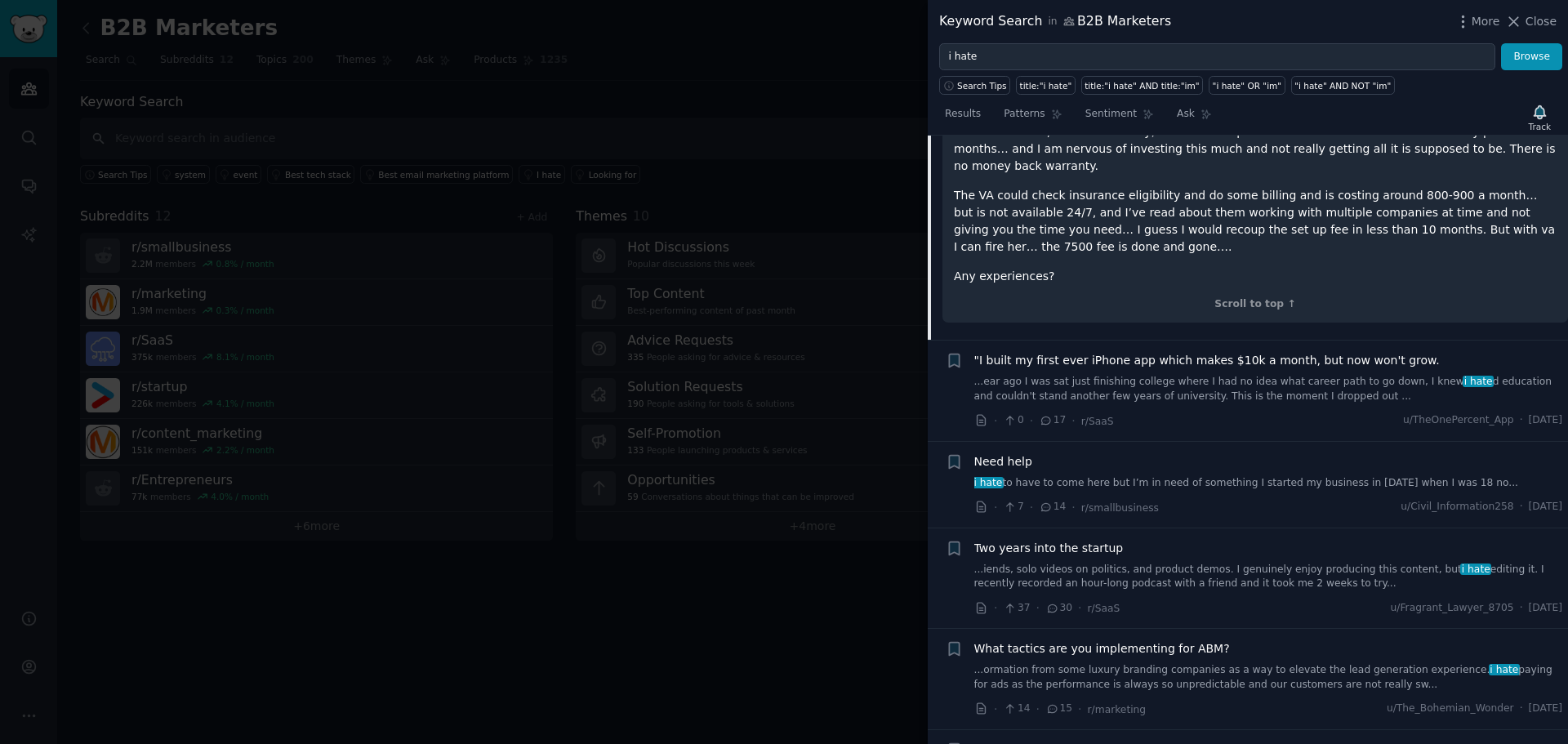
click at [1248, 476] on link "i hate to have to come here but I’m in need of something I started my business …" at bounding box center [1268, 483] width 589 height 14
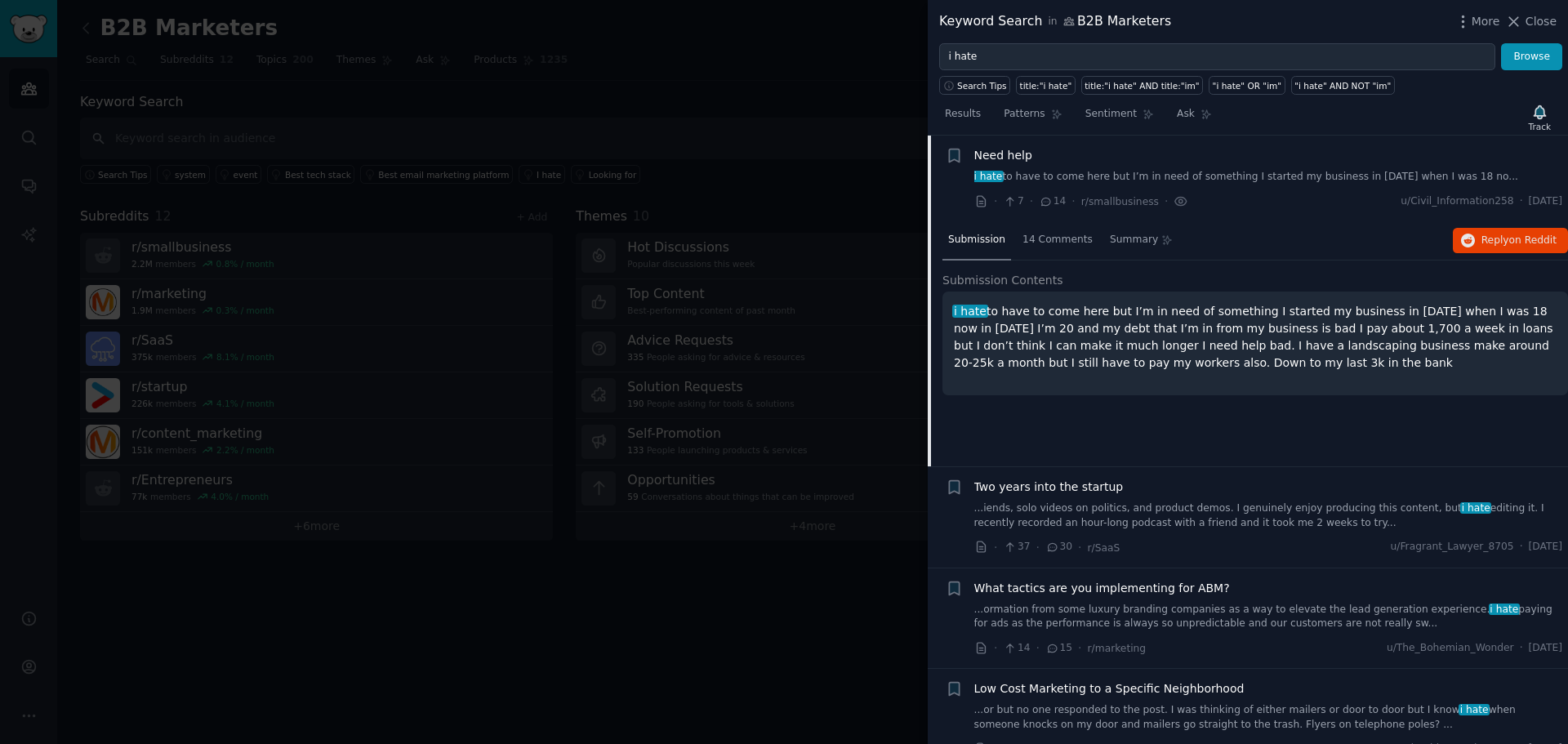
scroll to position [1097, 0]
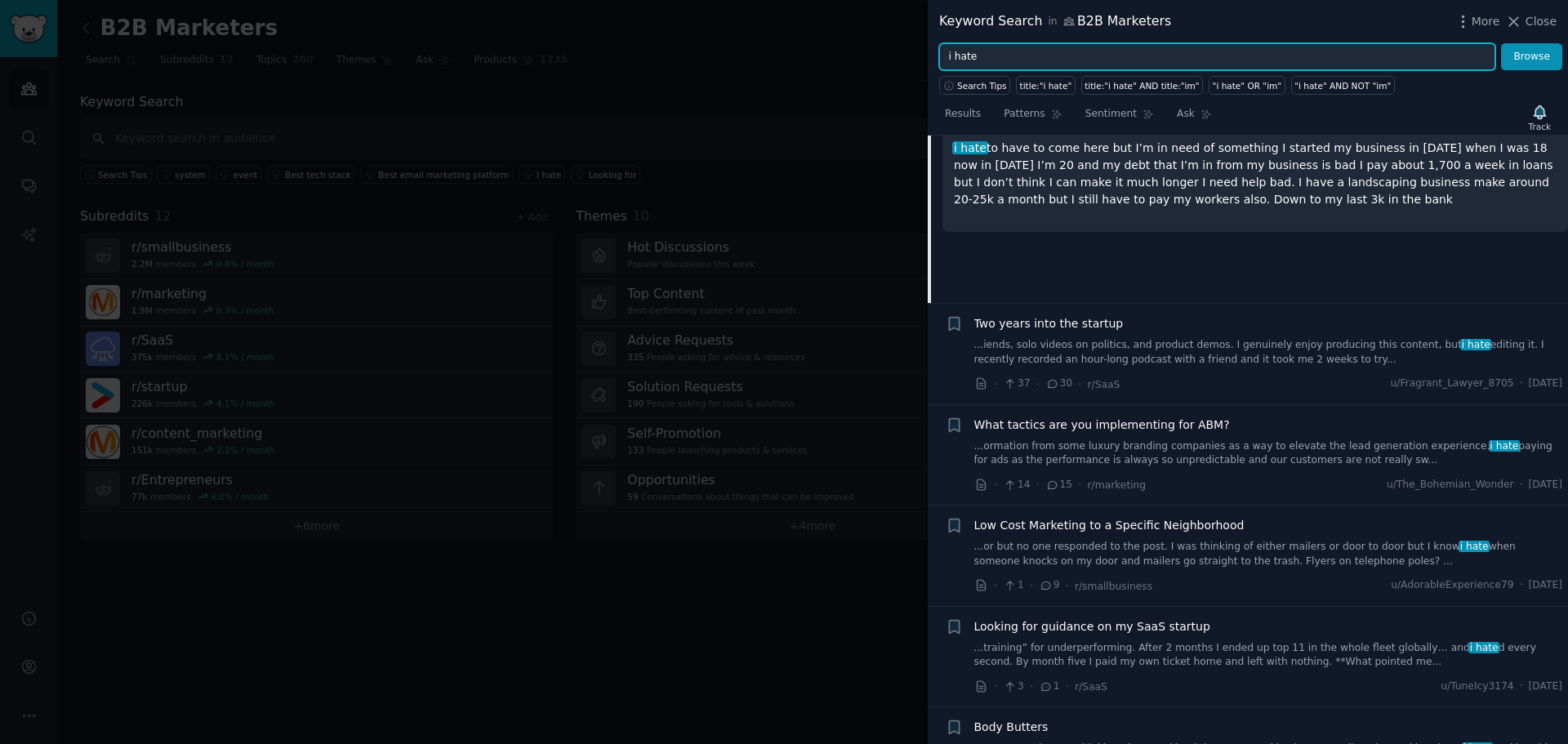
drag, startPoint x: 1158, startPoint y: 64, endPoint x: 912, endPoint y: 47, distance: 246.6
click at [878, 49] on div "Keyword Search in B2B Marketers More Close i hate Browse Search Tips title:"i h…" at bounding box center [784, 372] width 1568 height 744
type input "how to"
click at [1501, 43] on button "Browse" at bounding box center [1531, 57] width 61 height 28
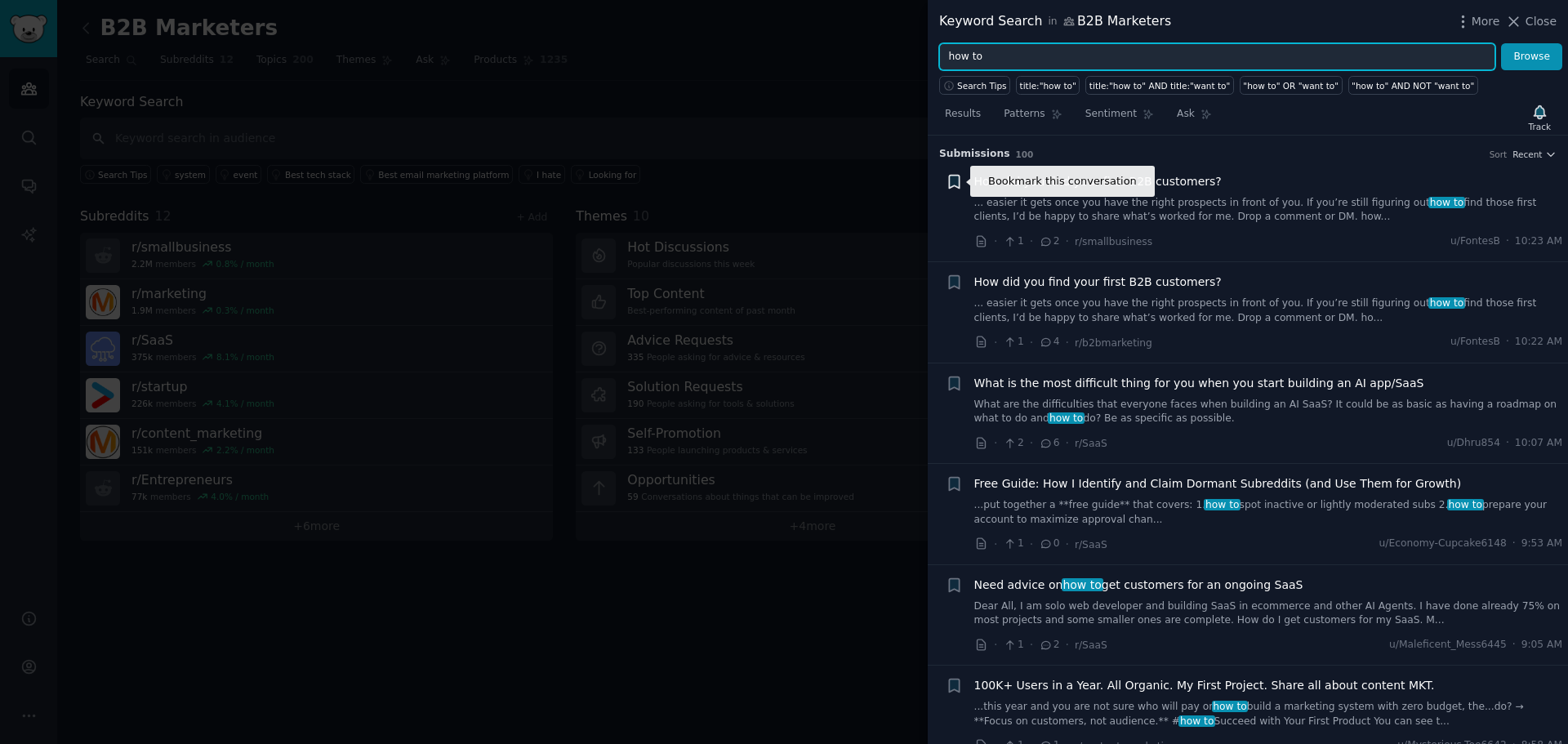
click at [956, 177] on icon "button" at bounding box center [954, 181] width 10 height 13
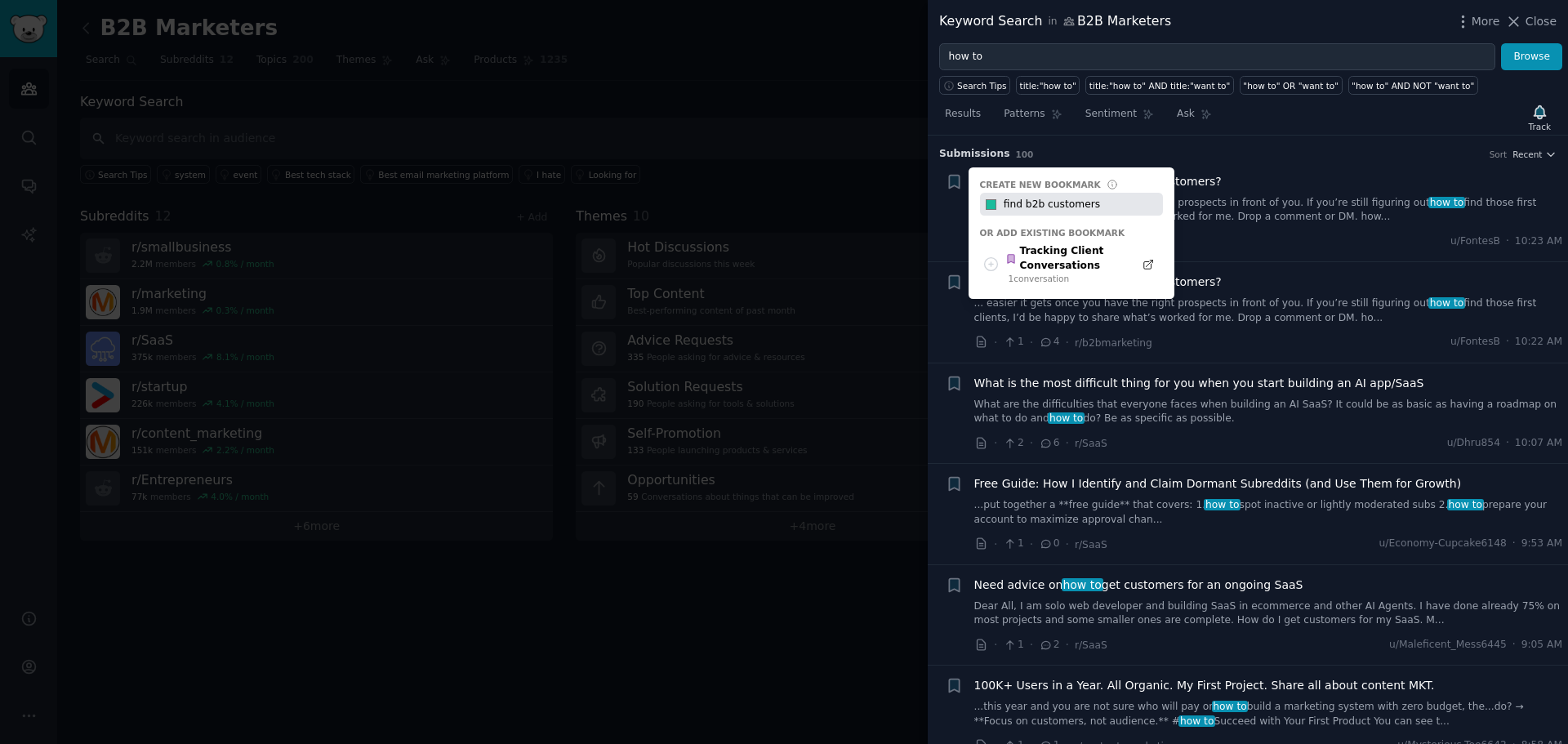
click at [1124, 201] on input "find b2b customers" at bounding box center [1081, 204] width 161 height 23
type input "find b2b customers"
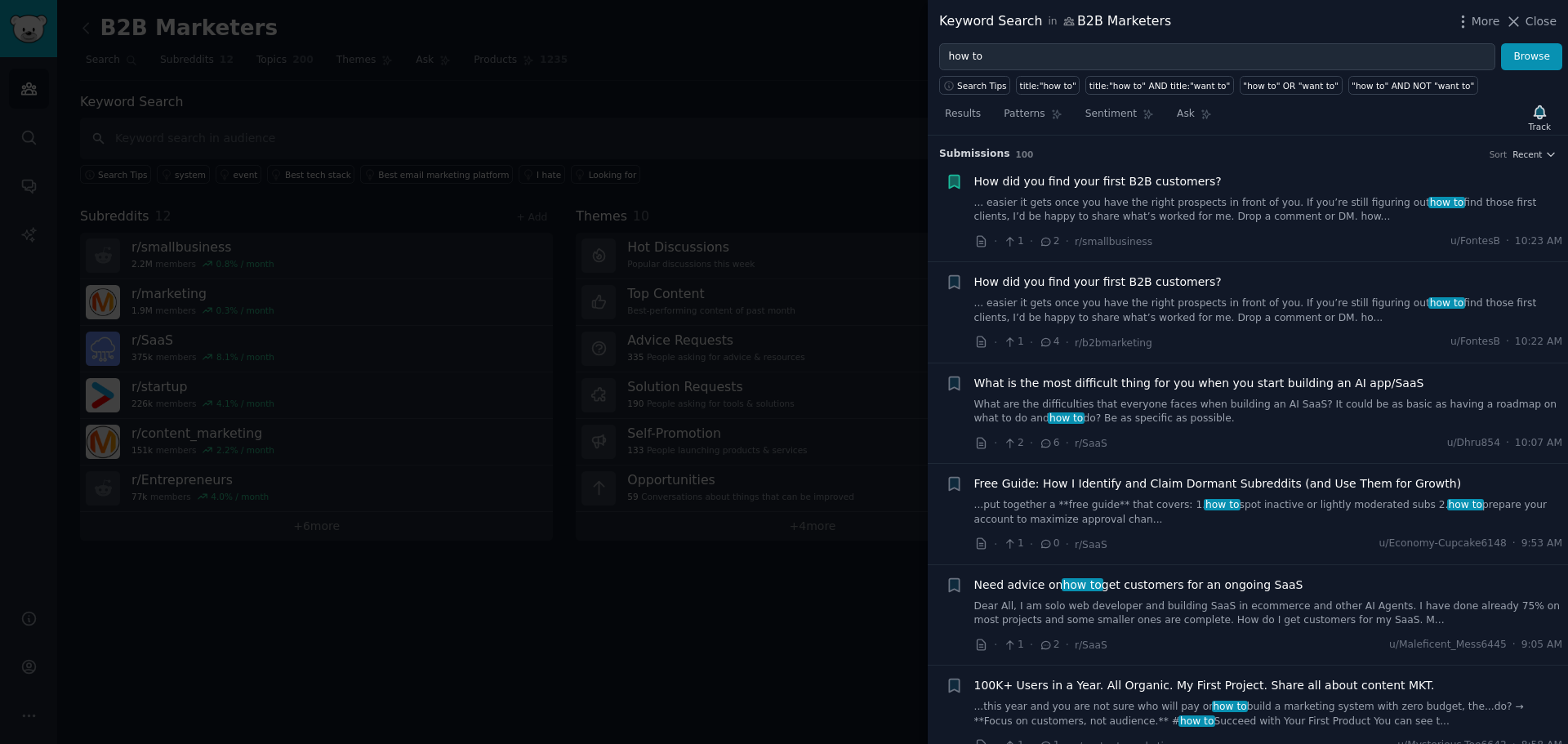
scroll to position [163, 0]
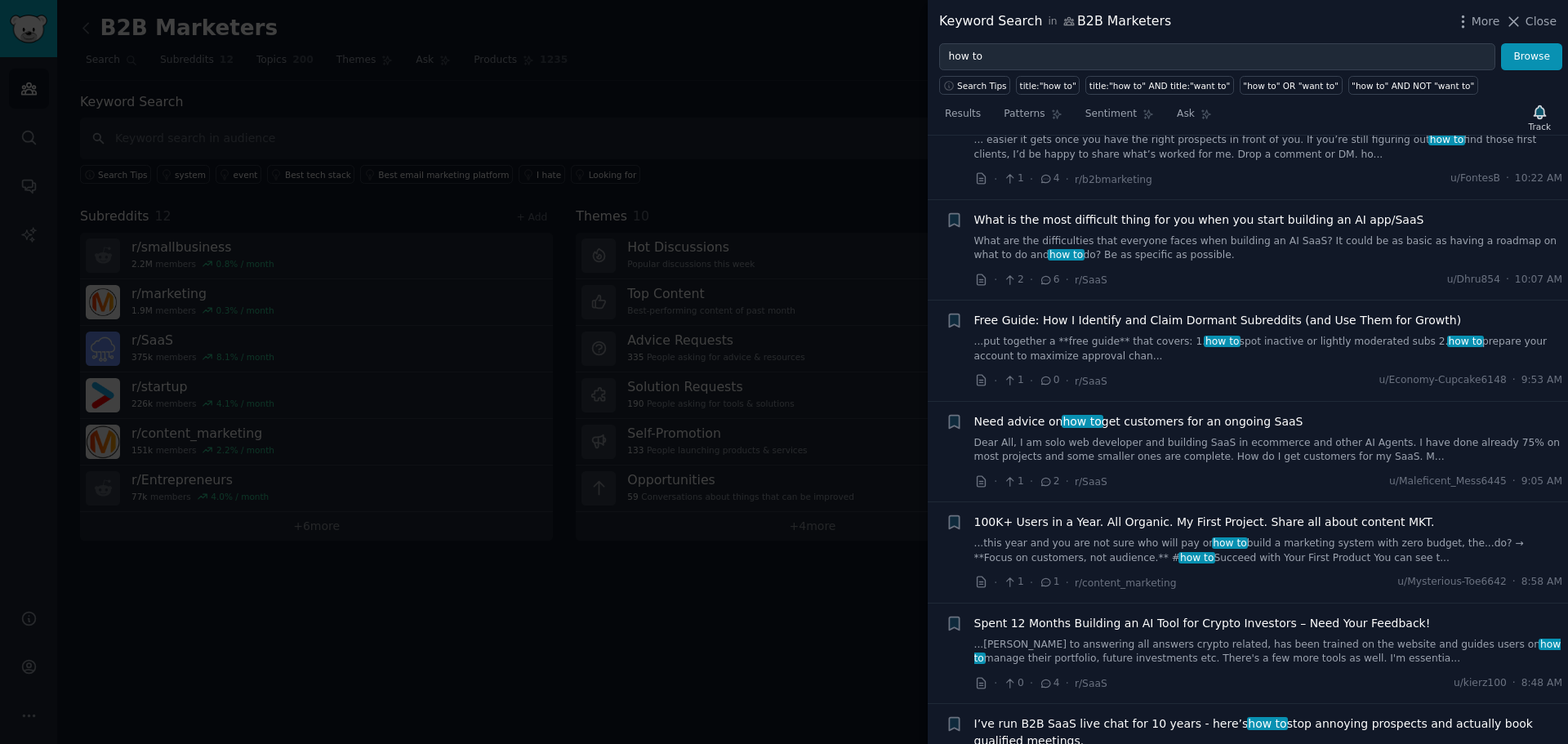
click at [1226, 247] on link "What are the difficulties that everyone faces when building an AI SaaS? It coul…" at bounding box center [1268, 249] width 589 height 29
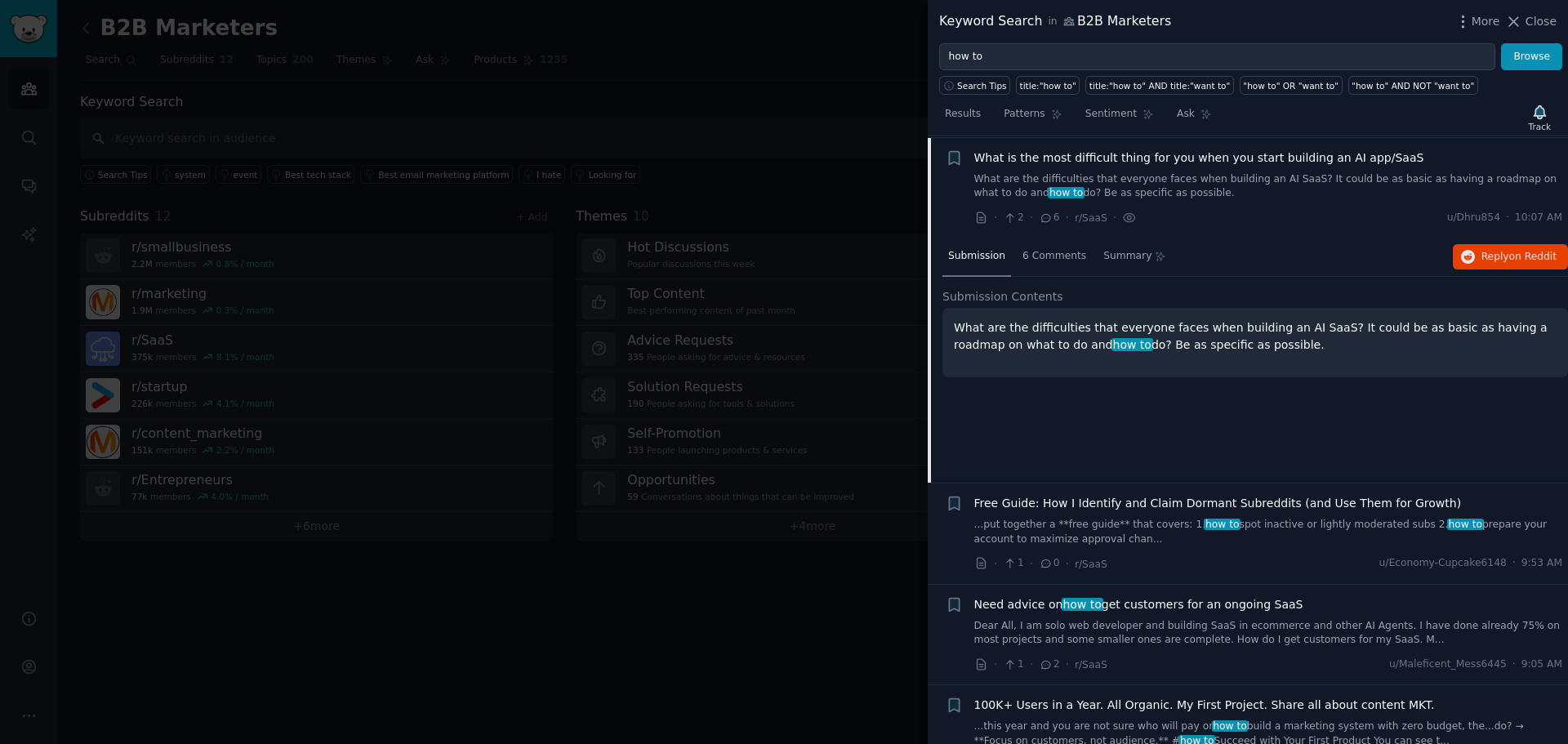
scroll to position [228, 0]
drag, startPoint x: 1315, startPoint y: 326, endPoint x: 1325, endPoint y: 352, distance: 27.9
click at [1325, 352] on div "What are the difficulties that everyone faces when building an AI SaaS? It coul…" at bounding box center [1255, 340] width 626 height 70
click at [1007, 325] on p "What are the difficulties that everyone faces when building an AI SaaS? It coul…" at bounding box center [1254, 334] width 603 height 34
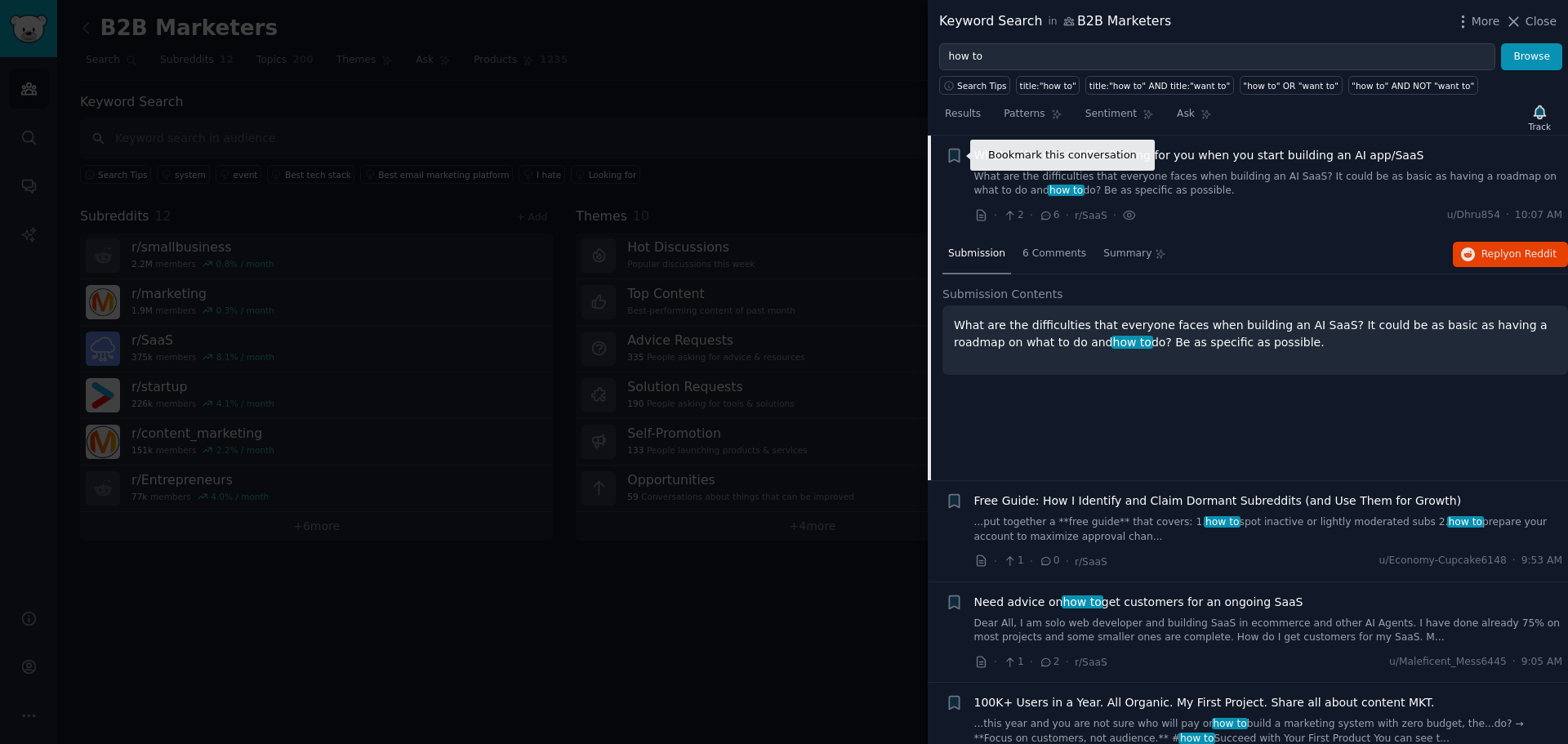
click at [949, 154] on icon "button" at bounding box center [954, 155] width 10 height 13
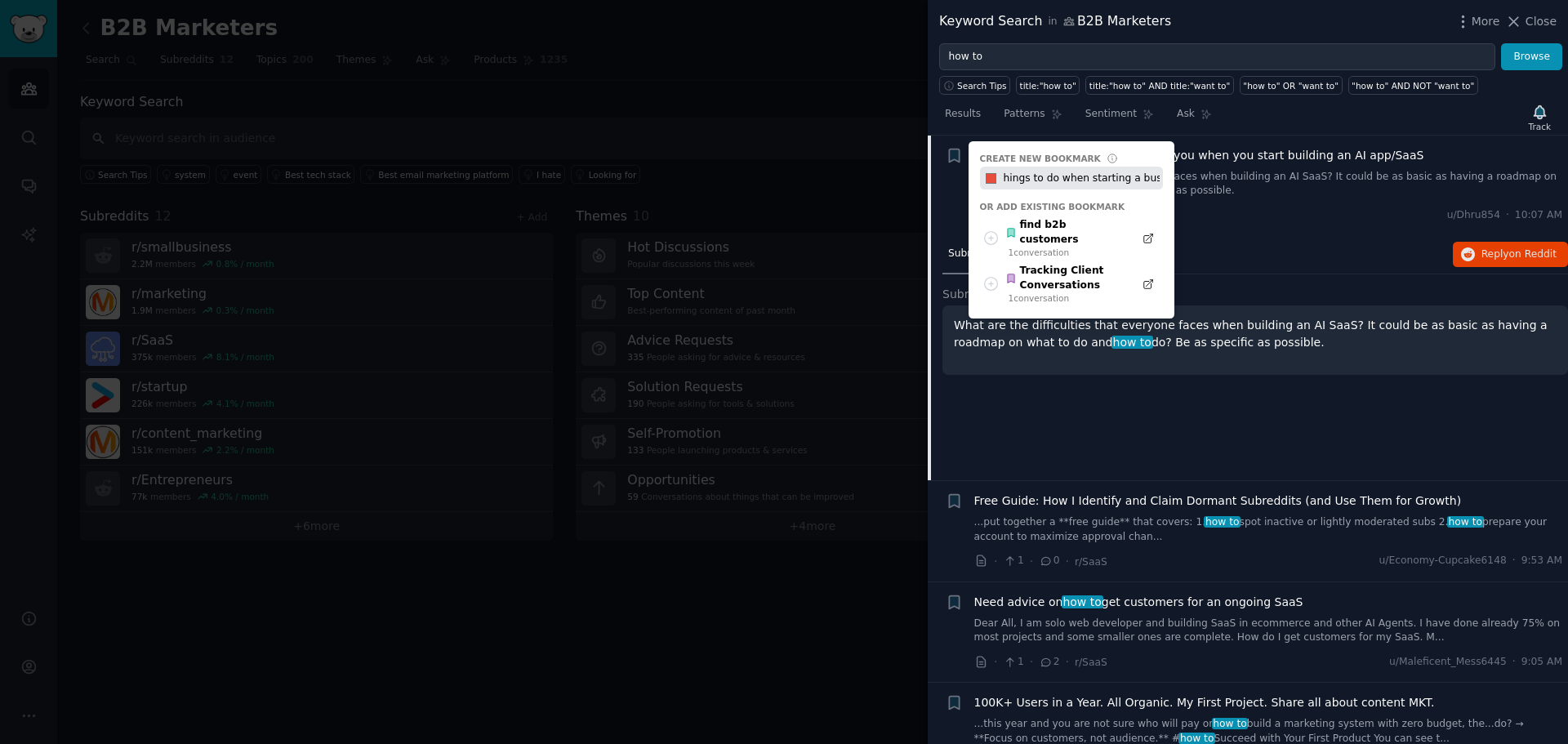
scroll to position [0, 8]
type input "things to do when starting a business"
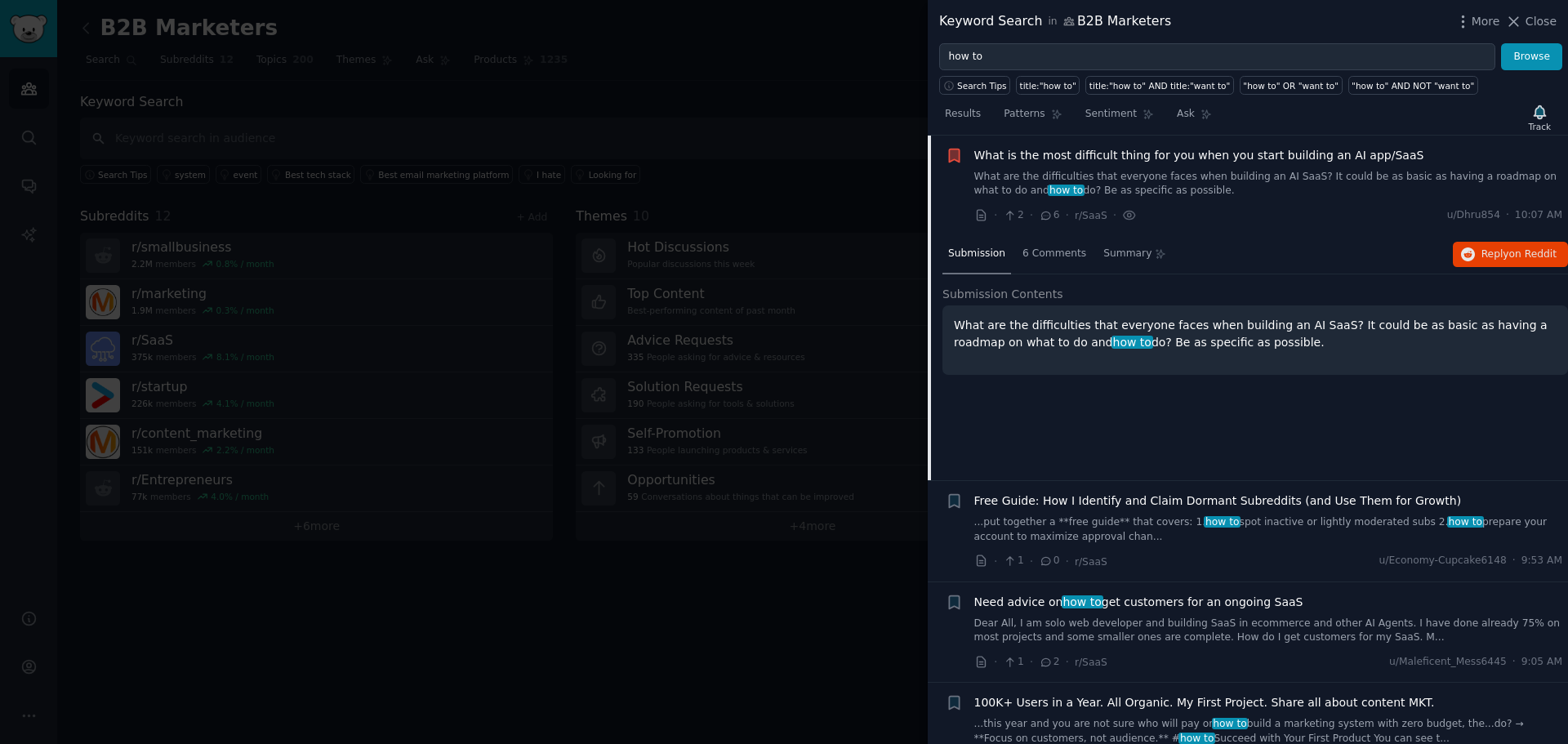
click at [1080, 181] on link "What are the difficulties that everyone faces when building an AI SaaS? It coul…" at bounding box center [1268, 185] width 589 height 29
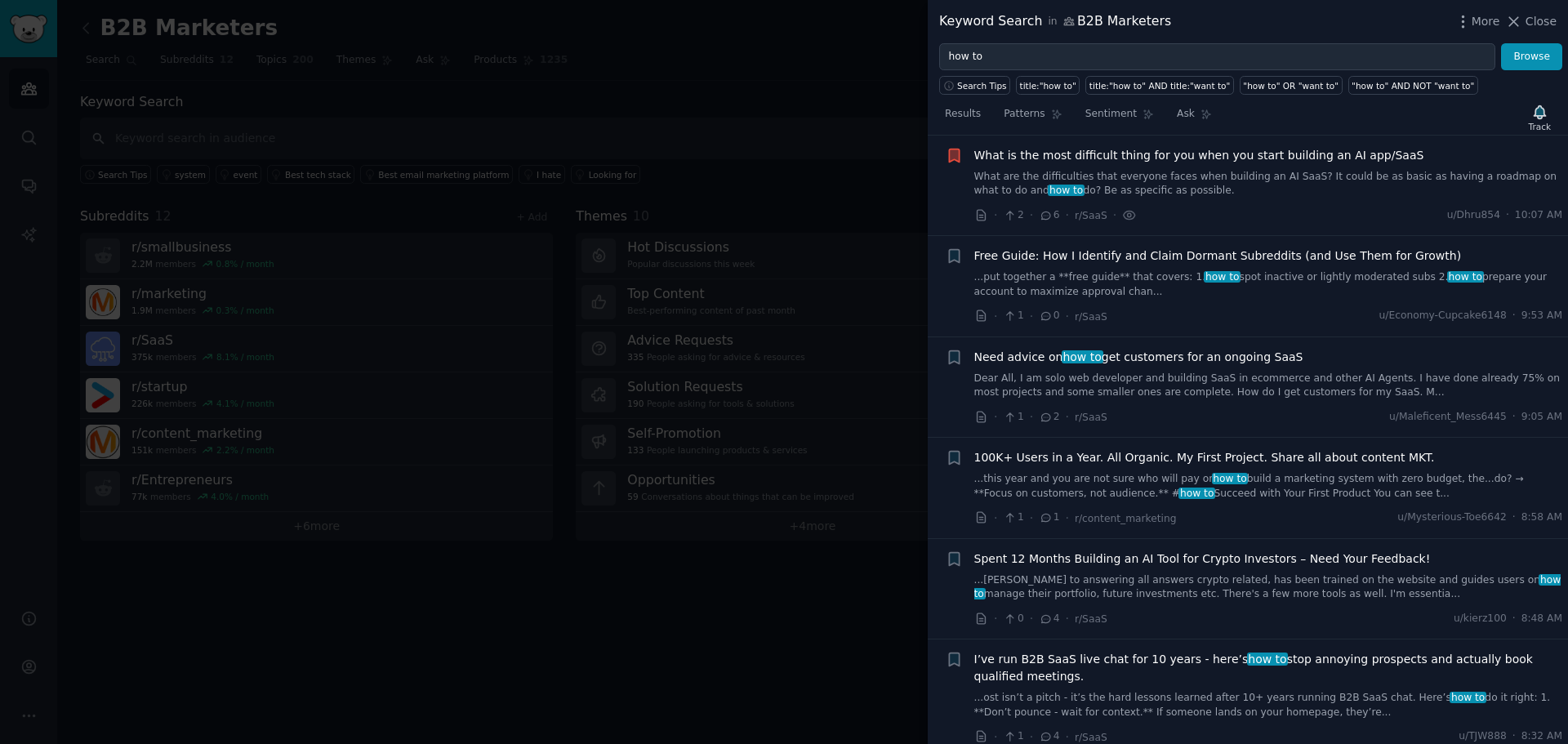
click at [1264, 266] on div "Free Guide: How I Identify and Claim Dormant Subreddits (and Use Them for Growt…" at bounding box center [1268, 273] width 589 height 52
click at [1264, 281] on link "...put together a **free guide** that covers: 1. how to spot inactive or lightl…" at bounding box center [1268, 285] width 589 height 29
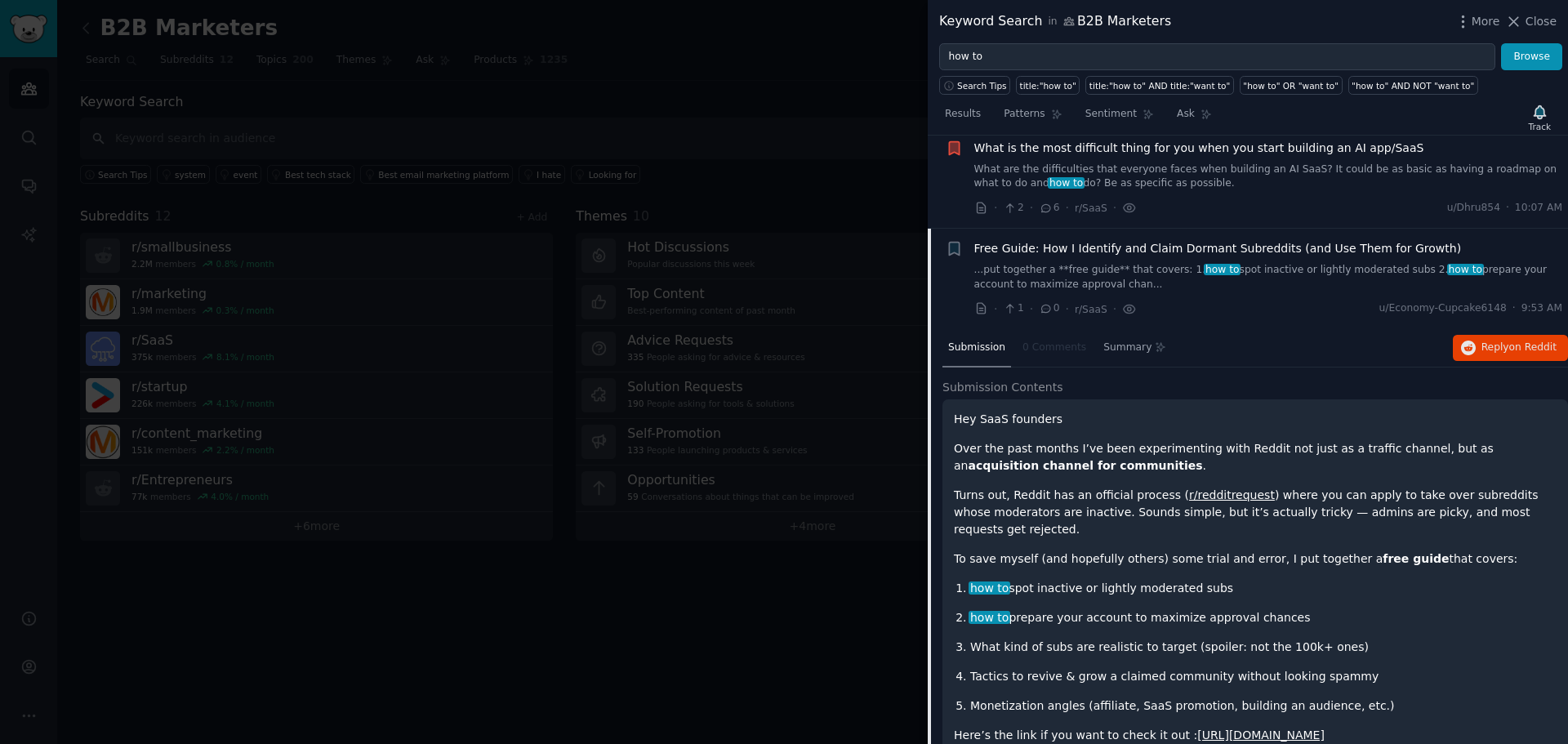
scroll to position [165, 0]
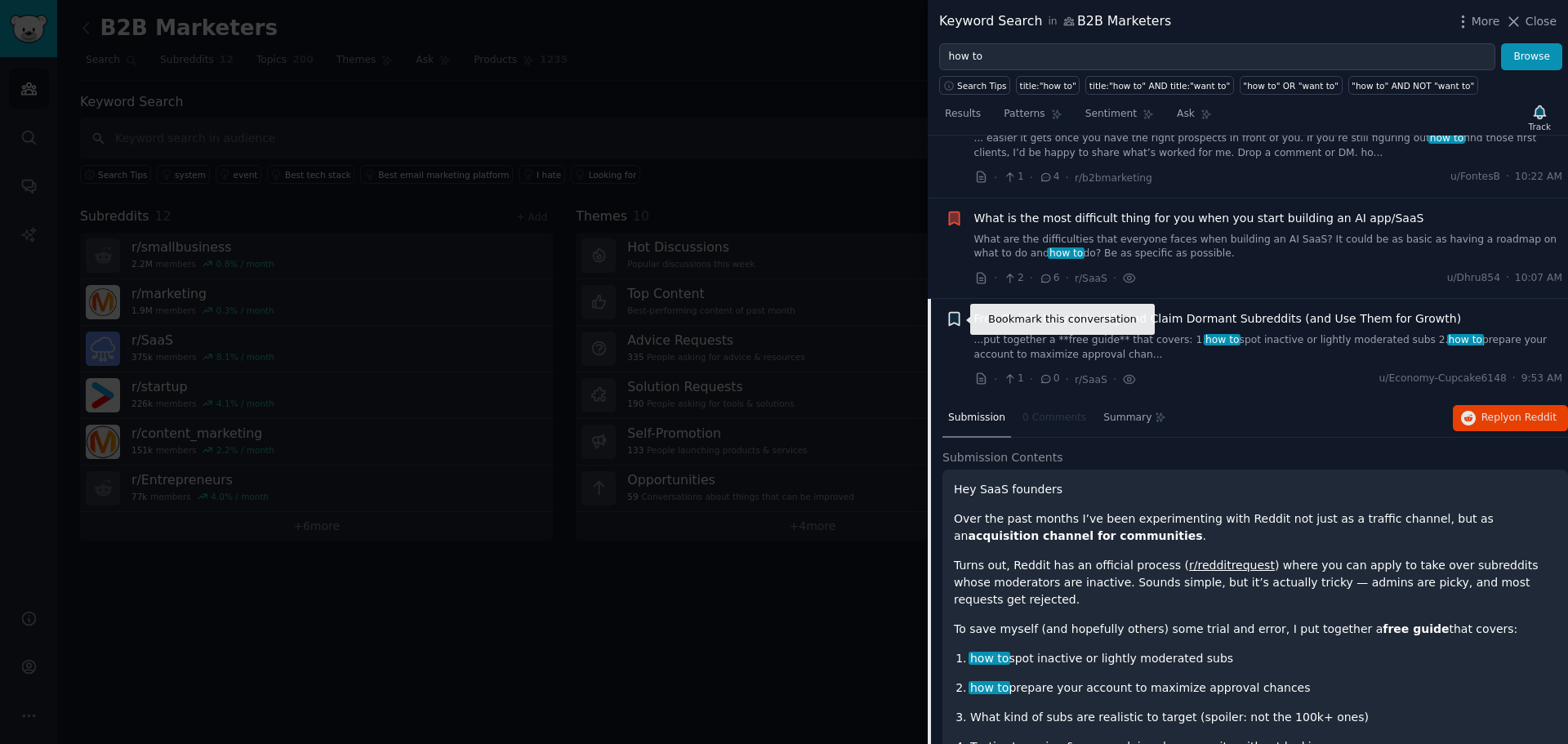
click at [952, 322] on icon "button" at bounding box center [954, 319] width 10 height 13
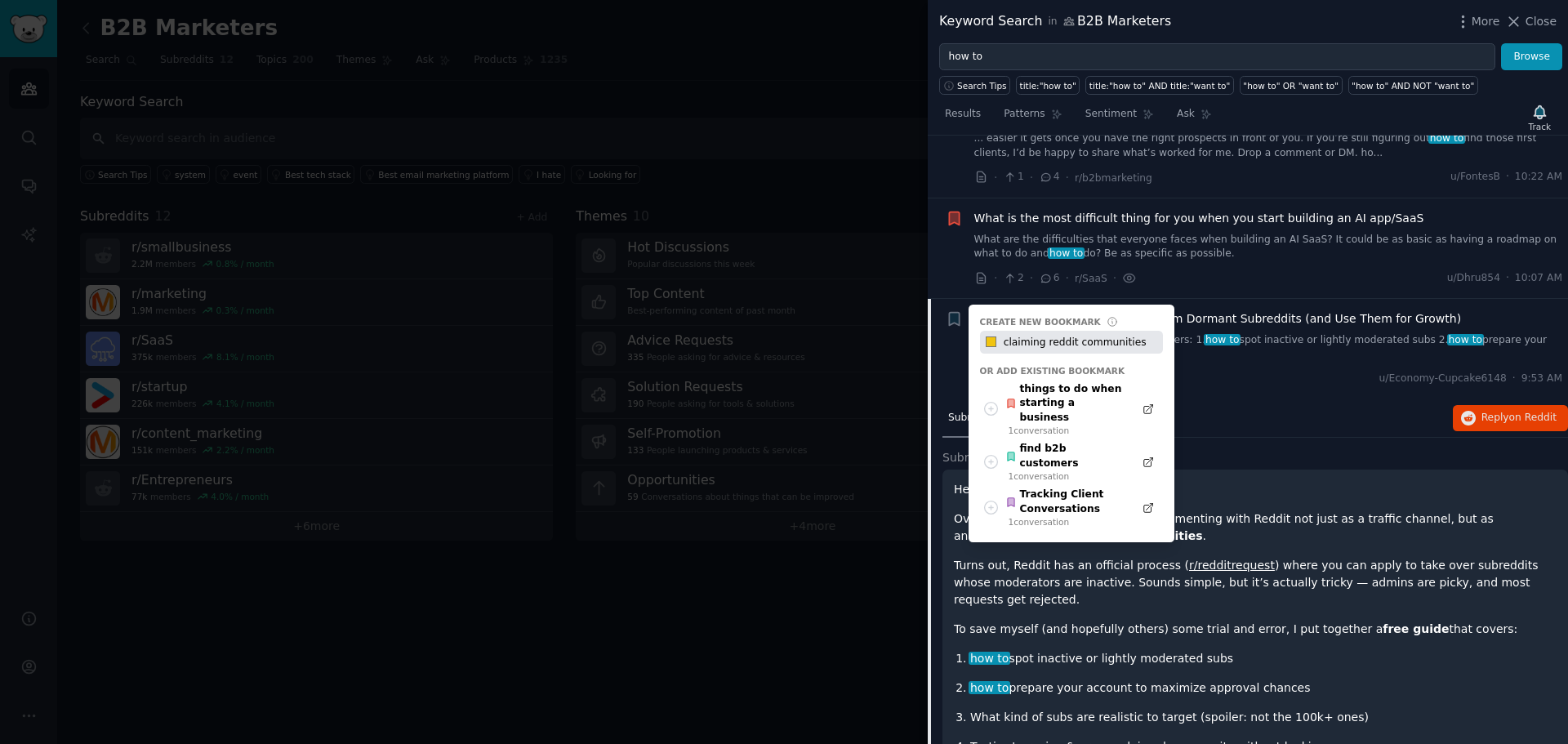
type input "claiming reddit communities"
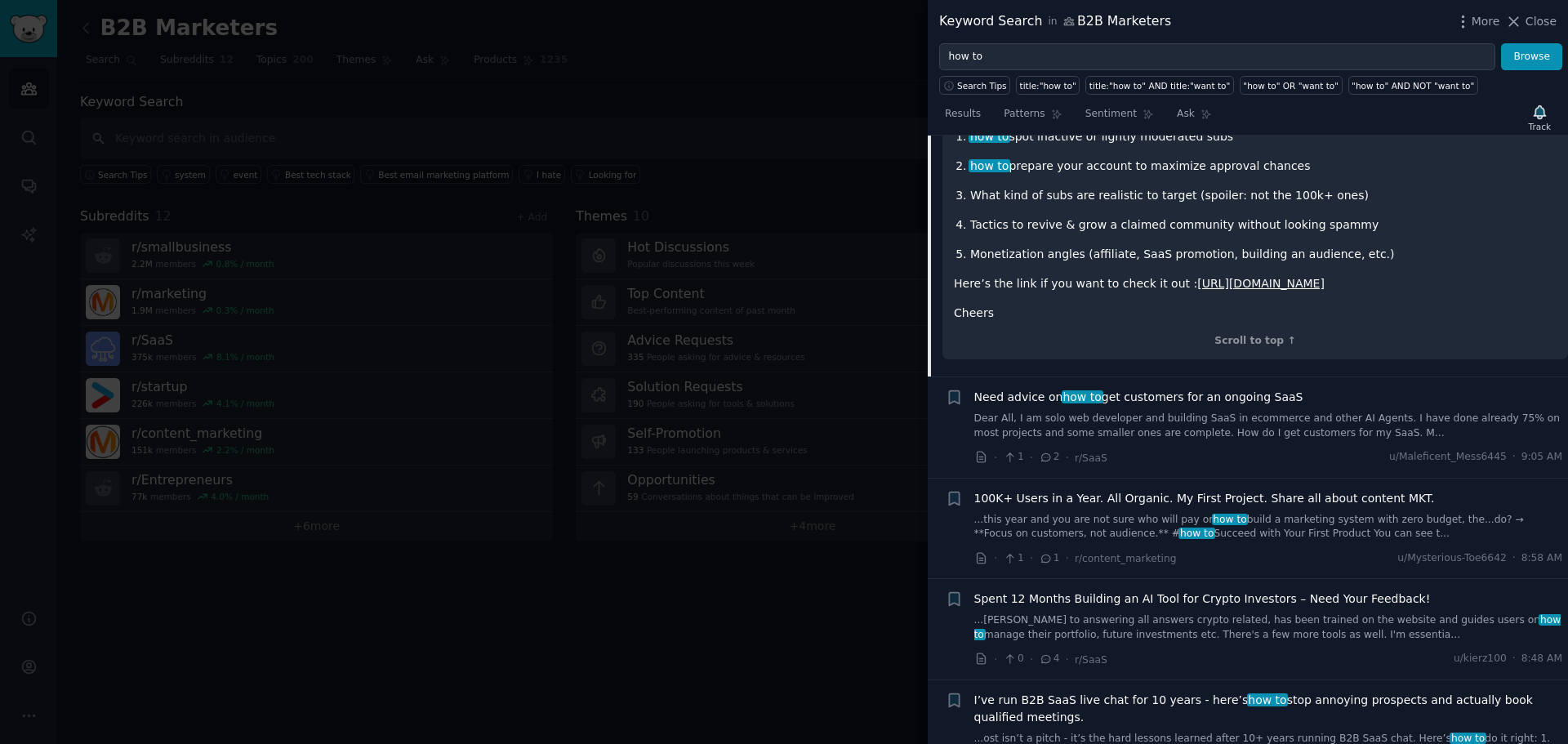
scroll to position [819, 0]
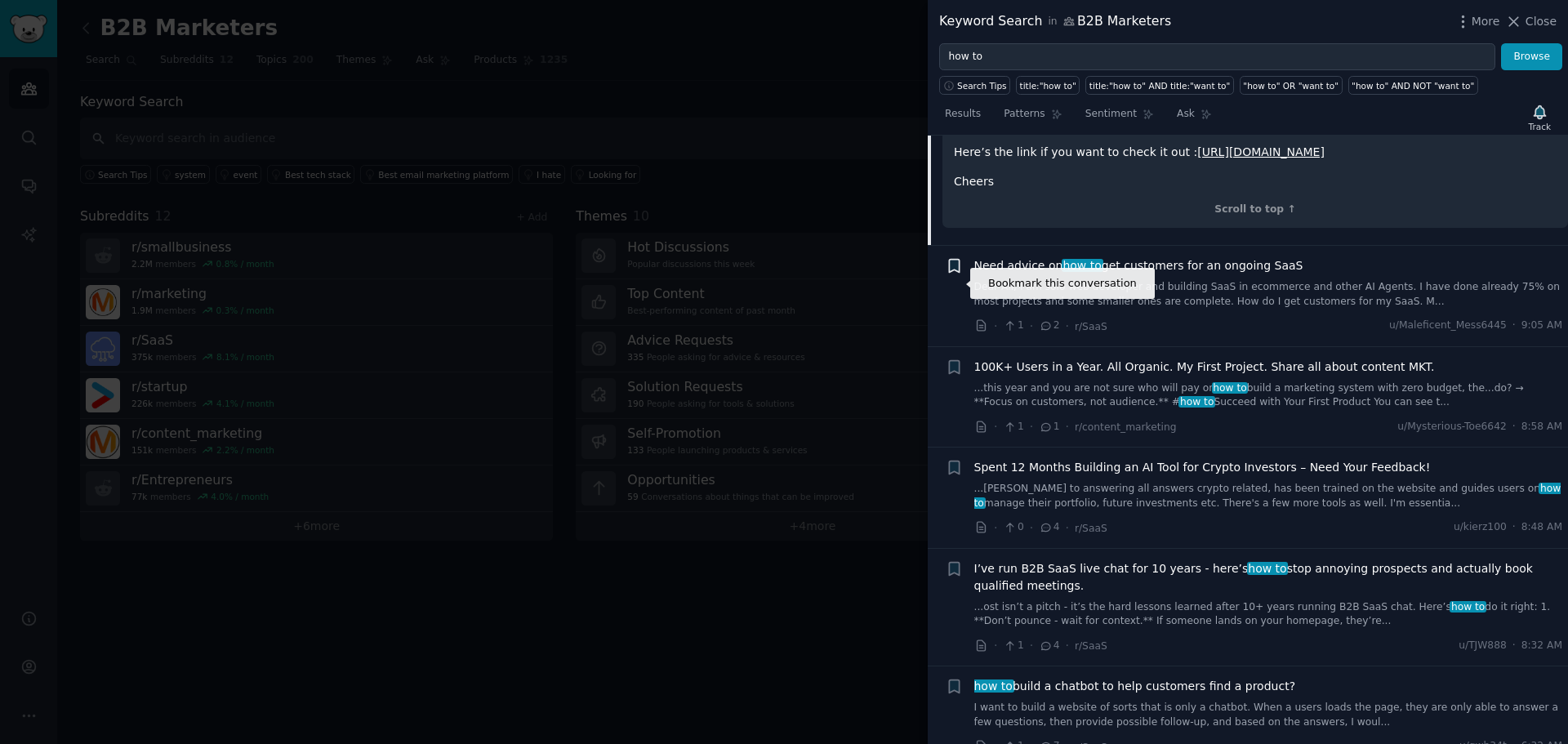
click at [957, 273] on icon "button" at bounding box center [954, 266] width 10 height 13
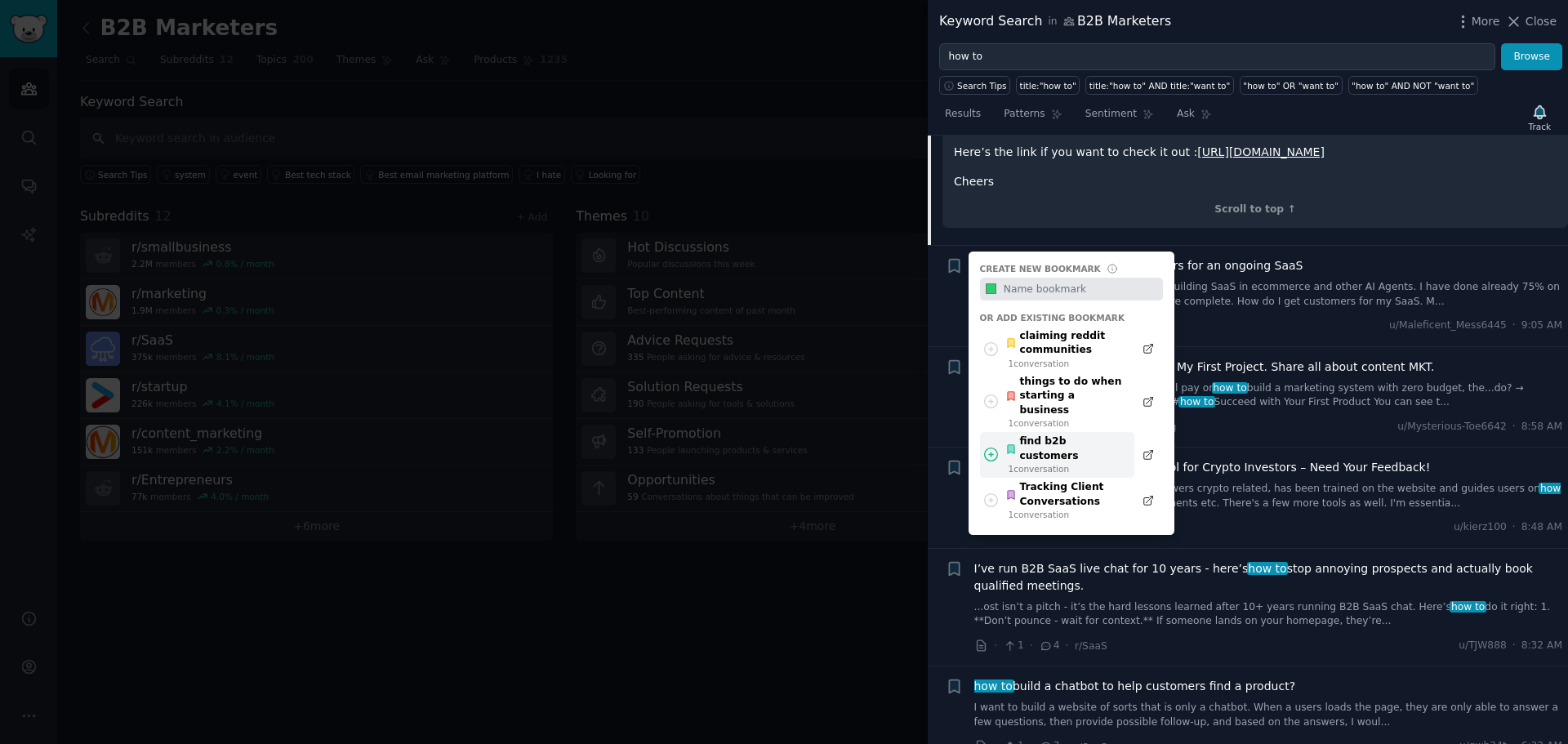
click at [1085, 446] on div "find b2b customers" at bounding box center [1065, 449] width 120 height 29
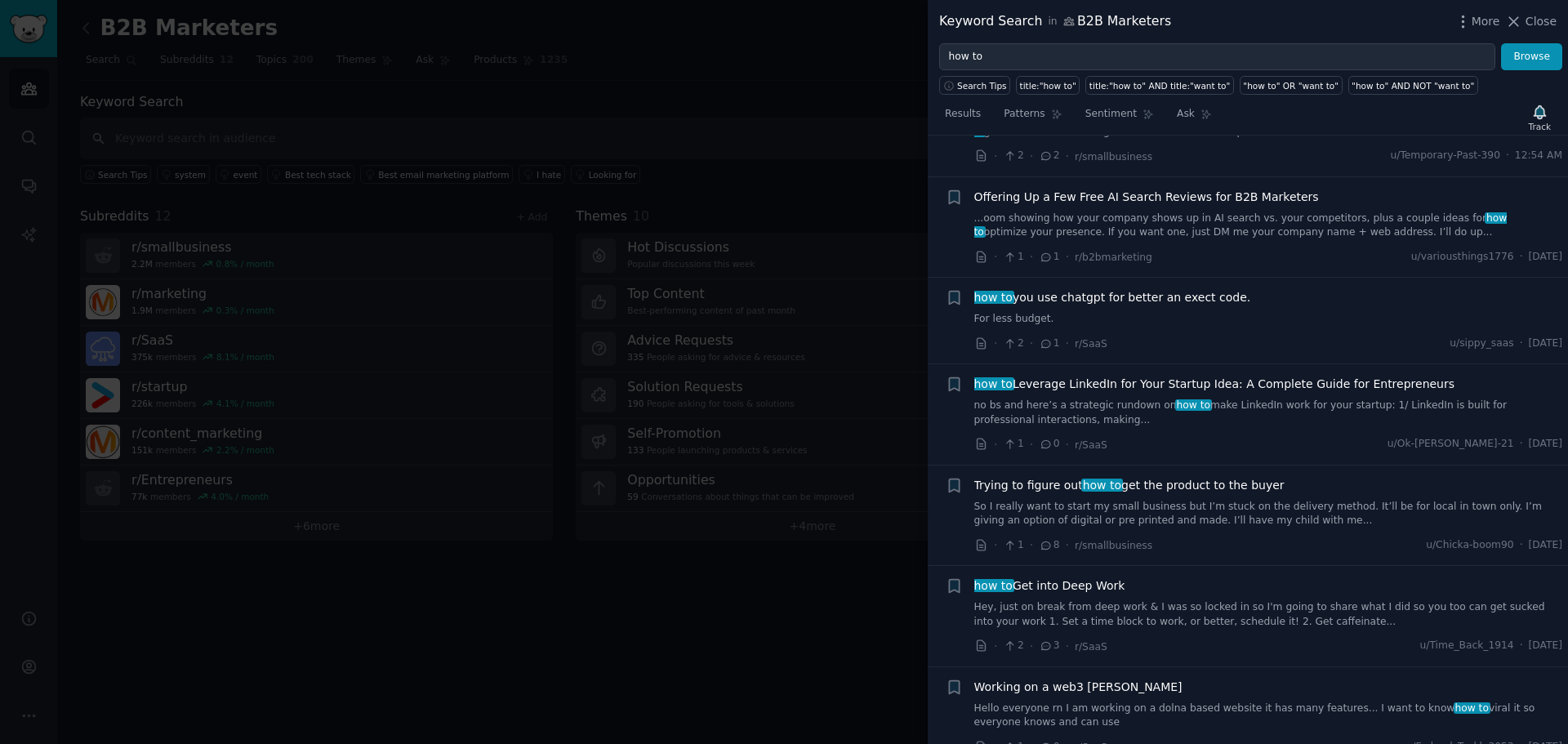
scroll to position [2289, 0]
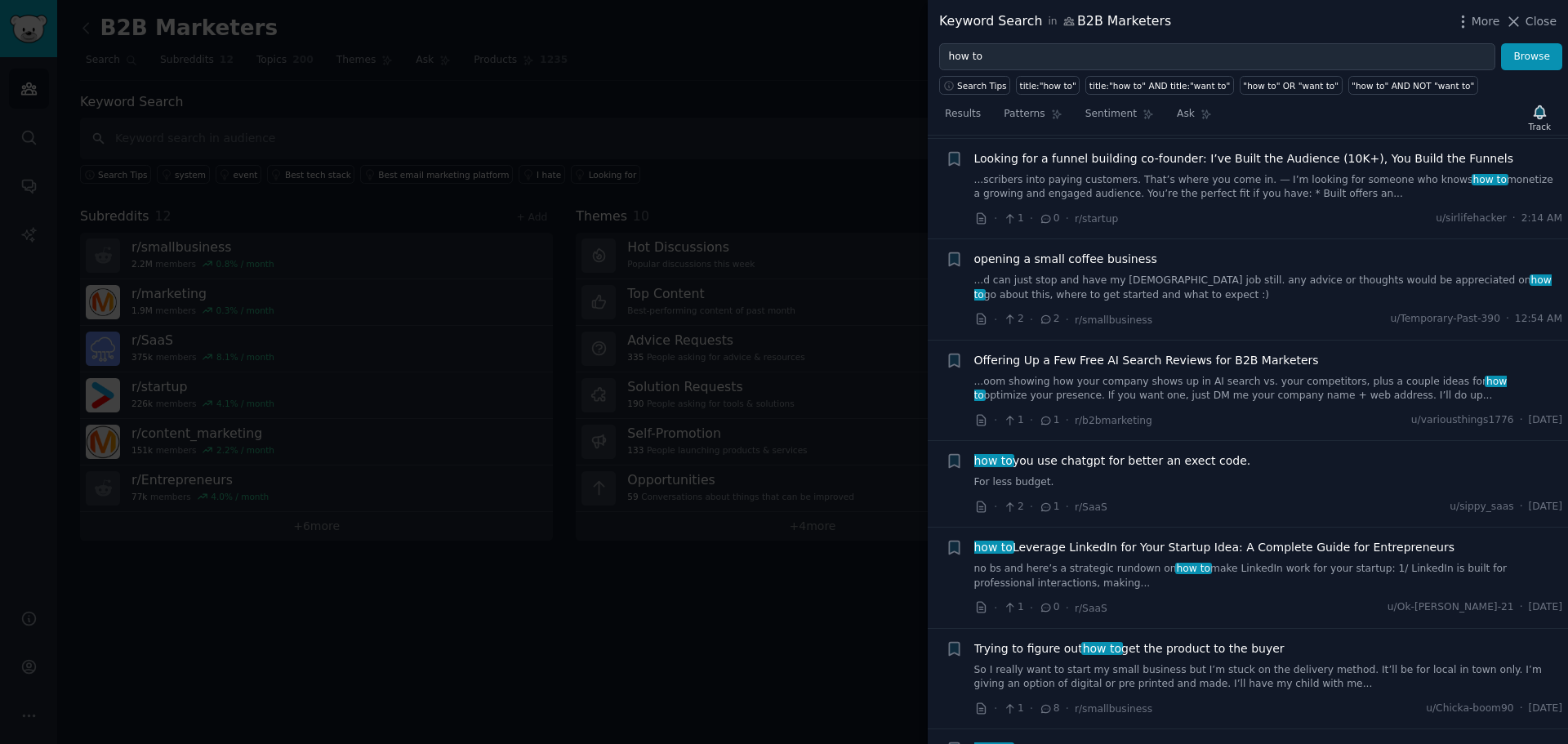
click at [767, 29] on div at bounding box center [784, 372] width 1568 height 744
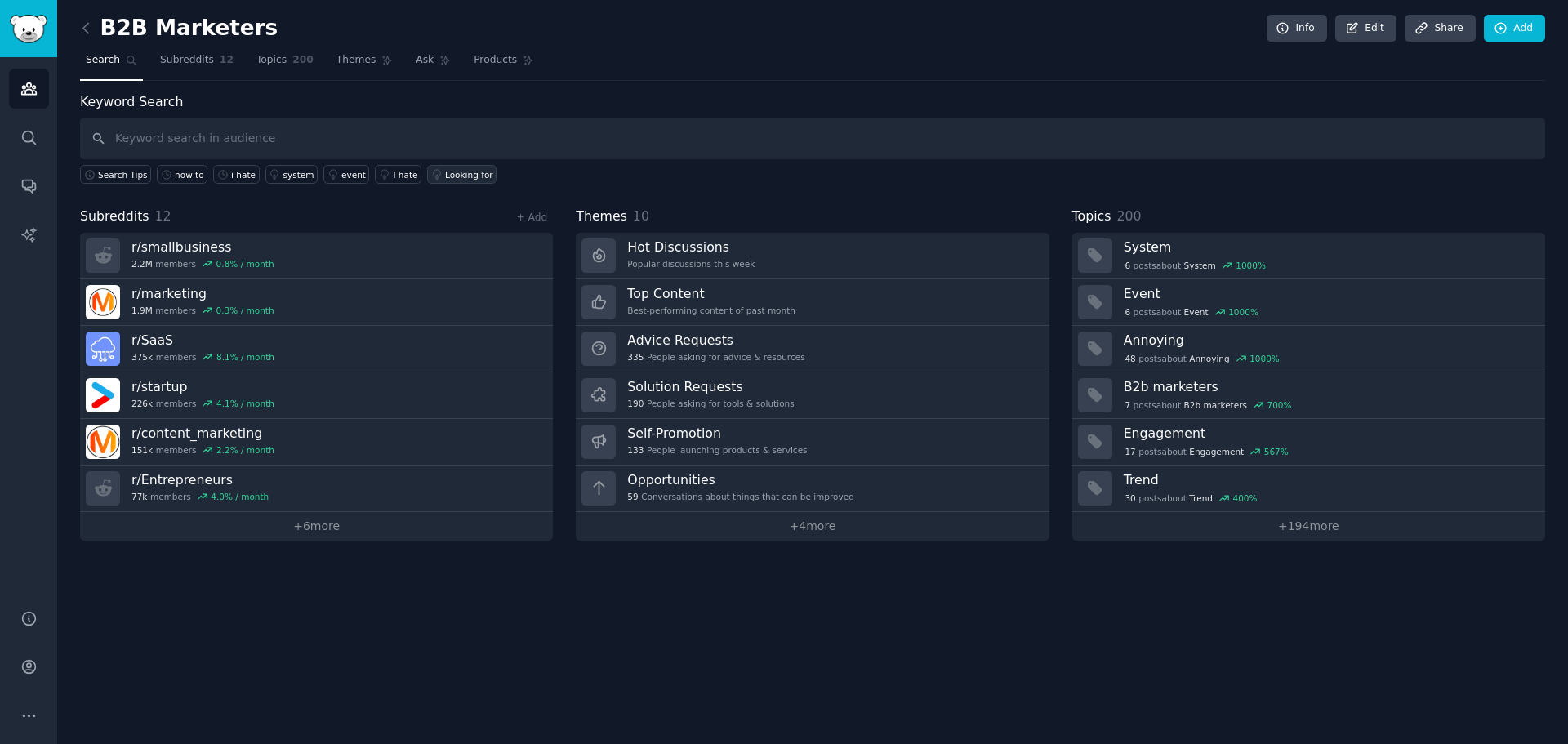
click at [455, 167] on link "Looking for" at bounding box center [462, 174] width 70 height 19
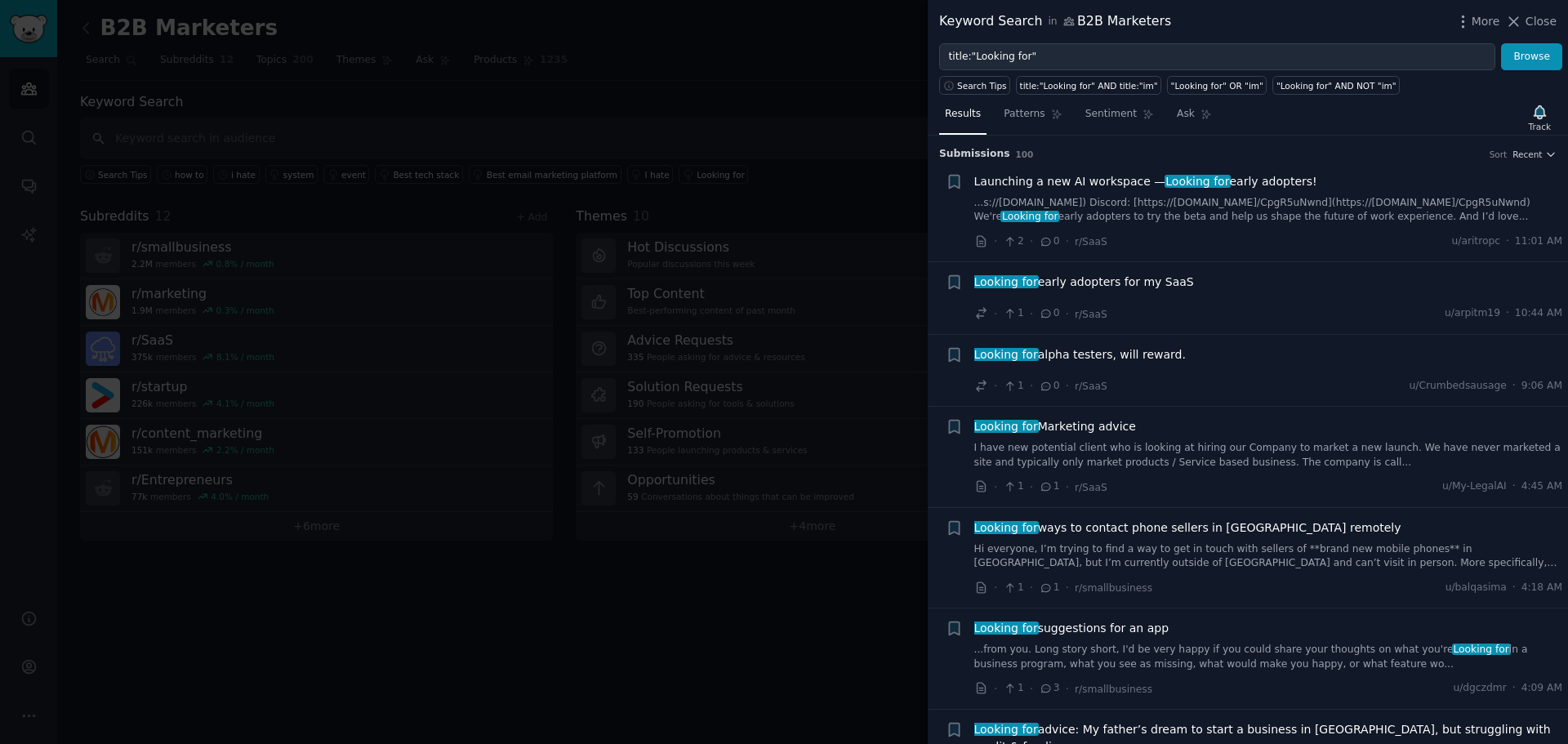
scroll to position [163, 0]
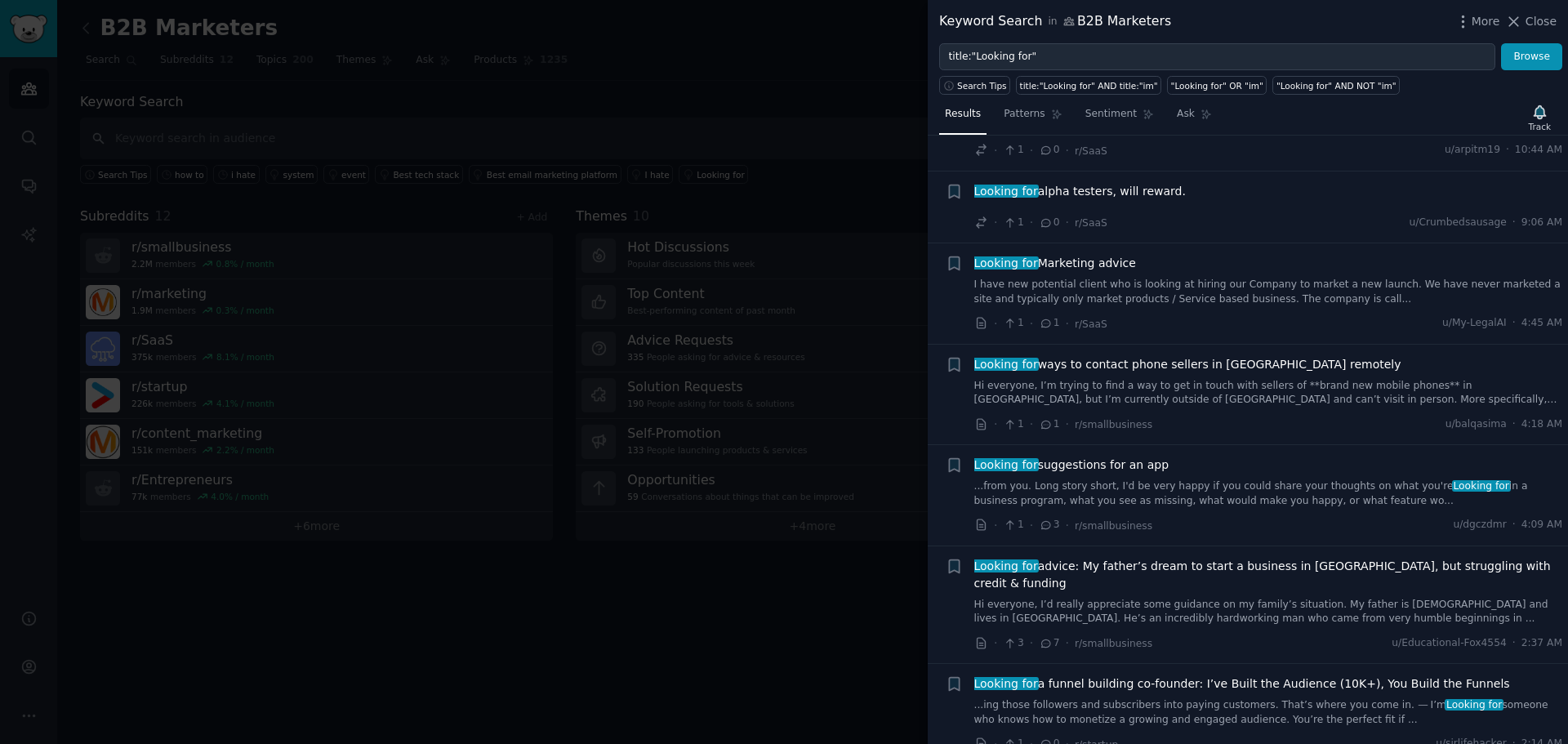
click at [1264, 299] on link "I have new potential client who is looking at hiring our Company to market a ne…" at bounding box center [1268, 292] width 589 height 29
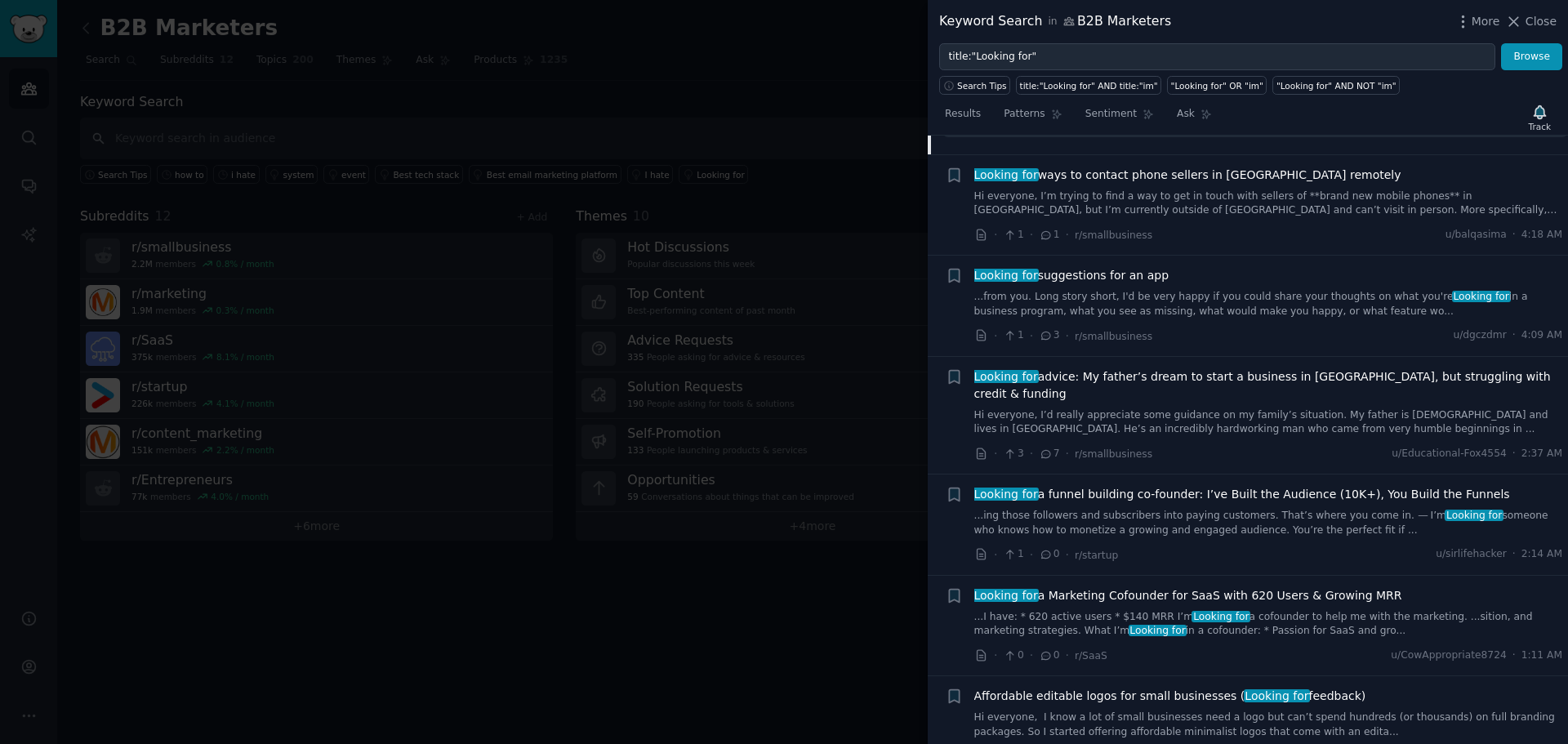
scroll to position [762, 0]
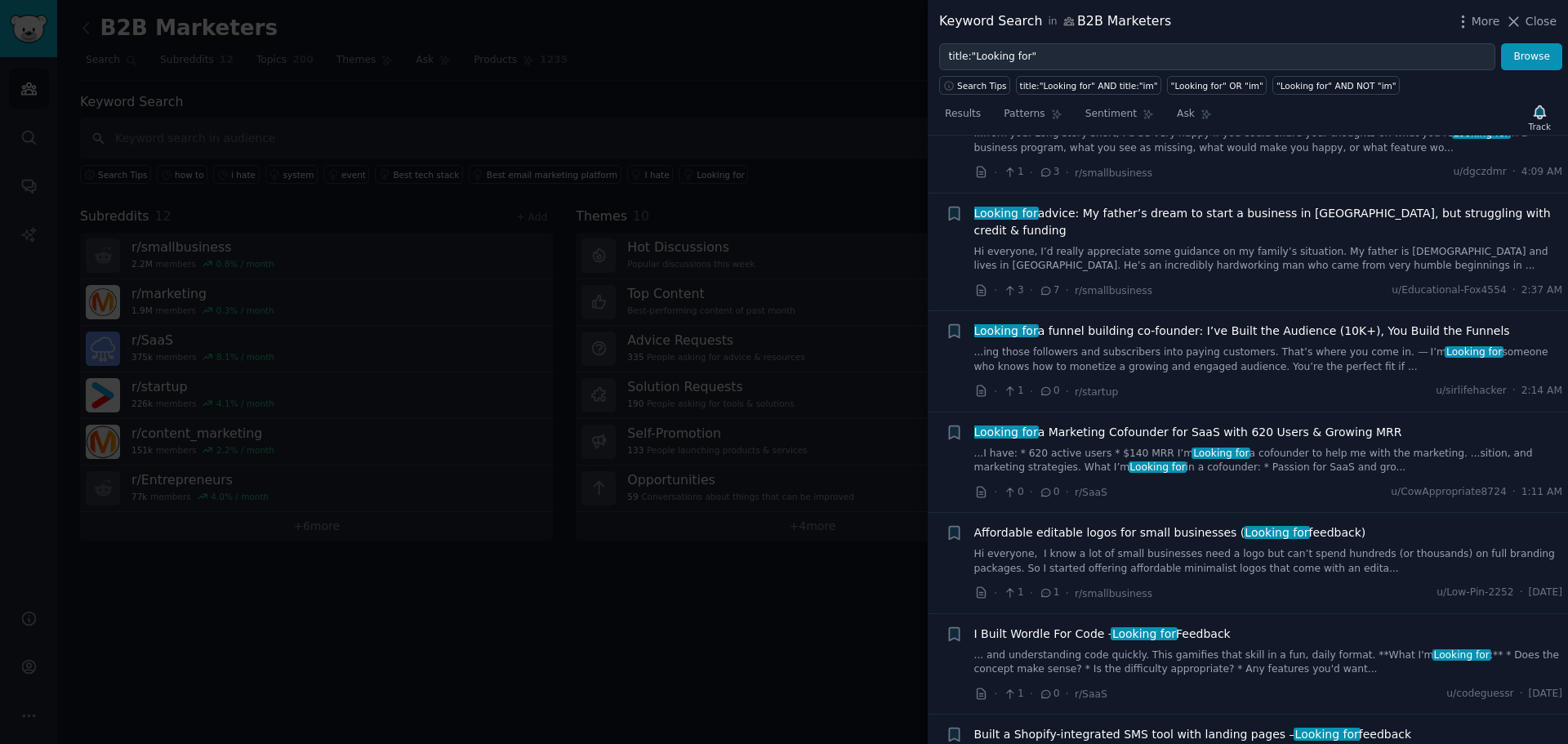
click at [1280, 447] on link "...I have: * 620 active users * $140 MRR I’m Looking for a cofounder to help me…" at bounding box center [1268, 462] width 589 height 29
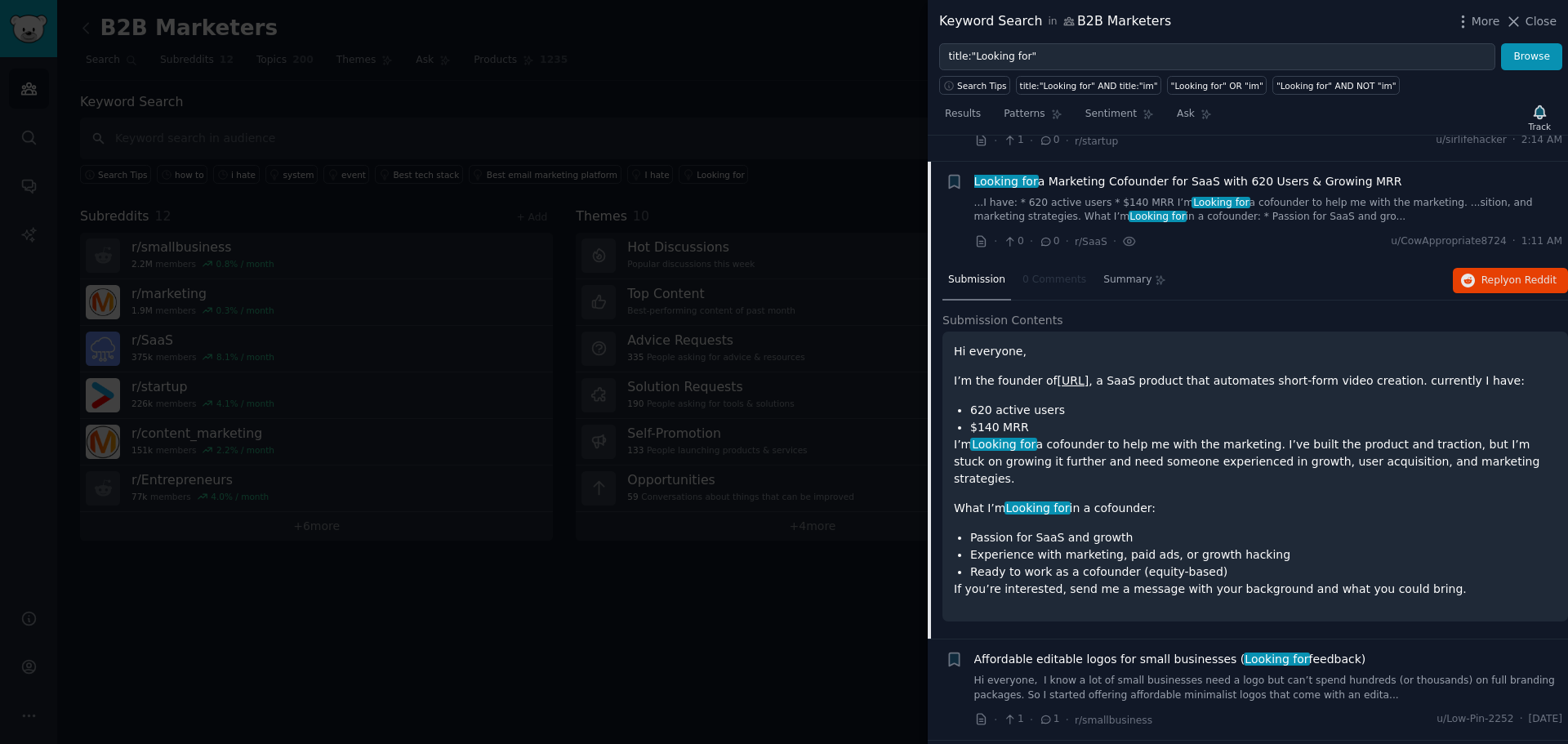
scroll to position [776, 0]
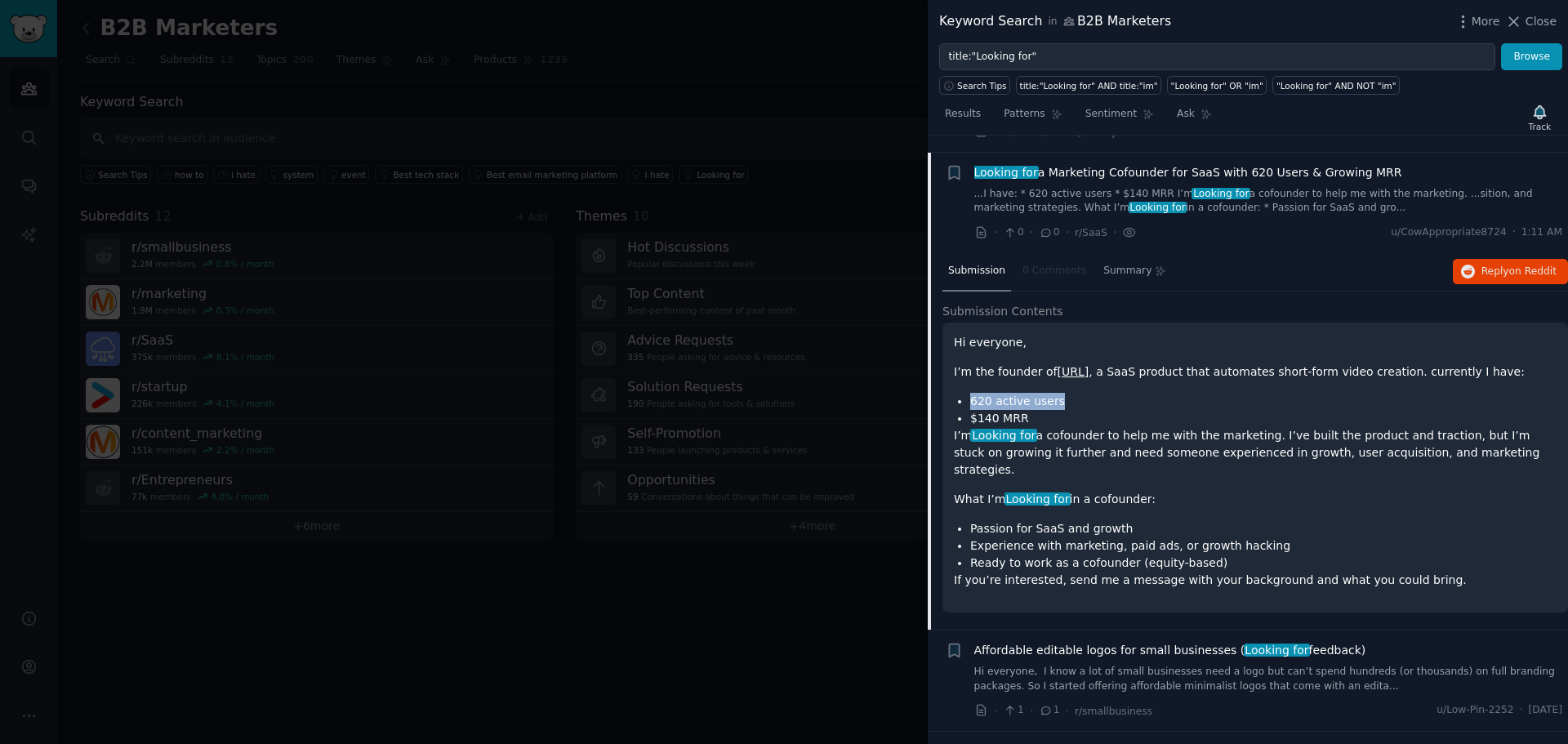
drag, startPoint x: 970, startPoint y: 381, endPoint x: 1062, endPoint y: 390, distance: 92.4
click at [1062, 393] on ul "620 active users $140 MRR" at bounding box center [1254, 410] width 603 height 34
drag, startPoint x: 972, startPoint y: 407, endPoint x: 1030, endPoint y: 411, distance: 58.1
click at [1030, 411] on div "Hi everyone, I’m the founder of aurox.ai , a SaaS product that automates short-…" at bounding box center [1254, 462] width 603 height 255
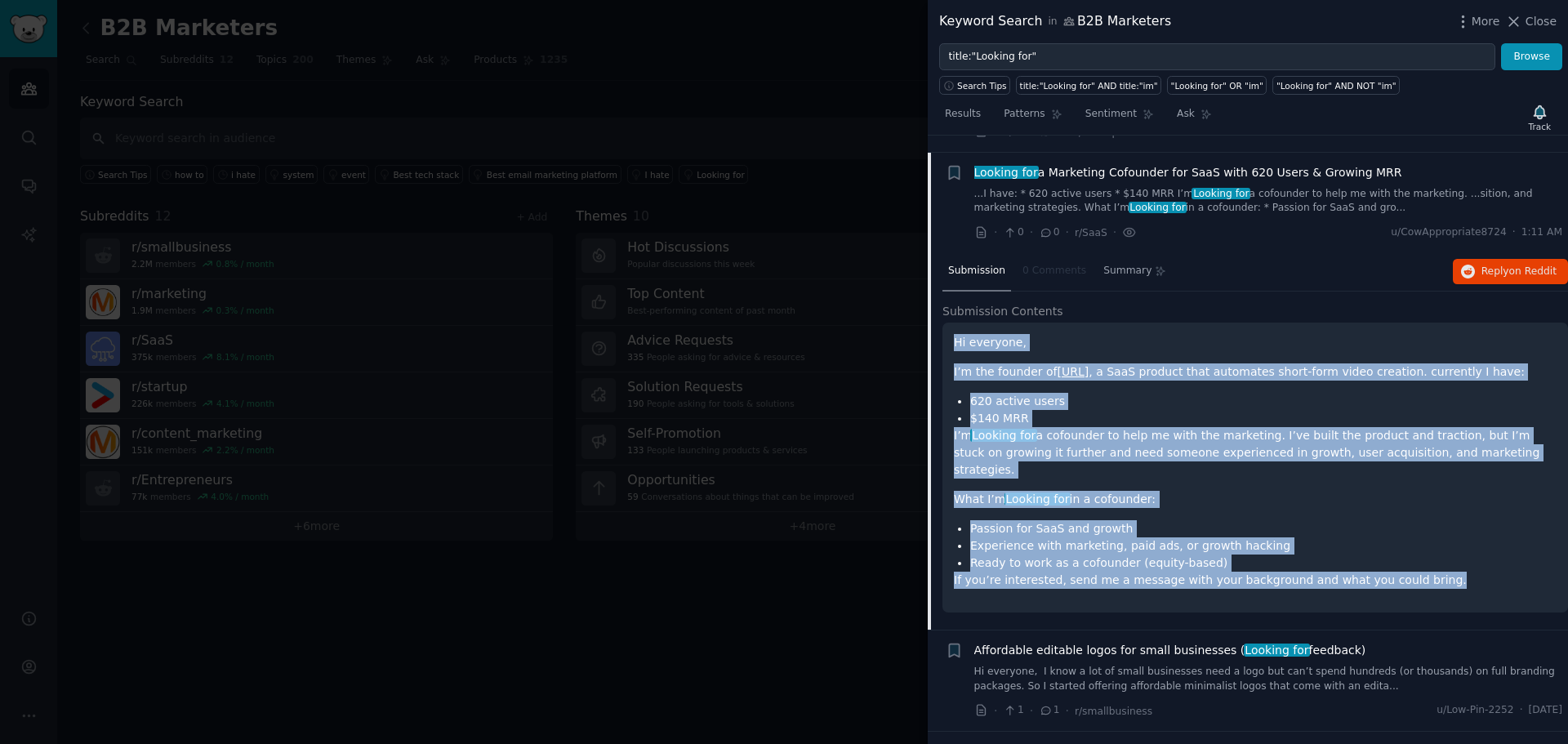
drag, startPoint x: 954, startPoint y: 328, endPoint x: 1410, endPoint y: 548, distance: 506.3
click at [1410, 548] on div "Hi everyone, I’m the founder of aurox.ai , a SaaS product that automates short-…" at bounding box center [1255, 468] width 626 height 290
copy div "Hi everyone, I’m the founder of aurox.ai , a SaaS product that automates short-…"
